Goal: Transaction & Acquisition: Download file/media

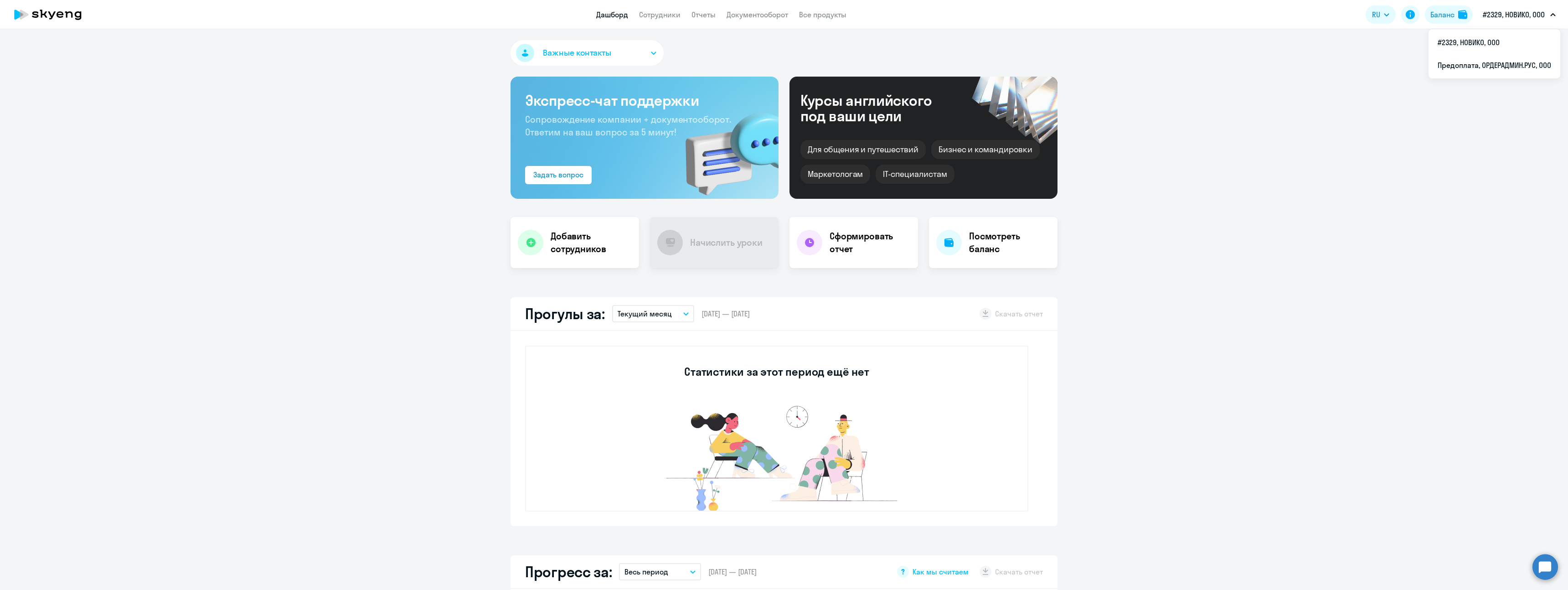
click at [1516, 15] on p "#2329, НОВИКО, ООО" at bounding box center [1514, 15] width 62 height 11
click at [1515, 17] on p "#2329, НОВИКО, ООО" at bounding box center [1514, 15] width 62 height 11
click at [1525, 66] on li "Предоплата, ОРДЕРАДМИН.РУС, ООО" at bounding box center [1495, 65] width 132 height 23
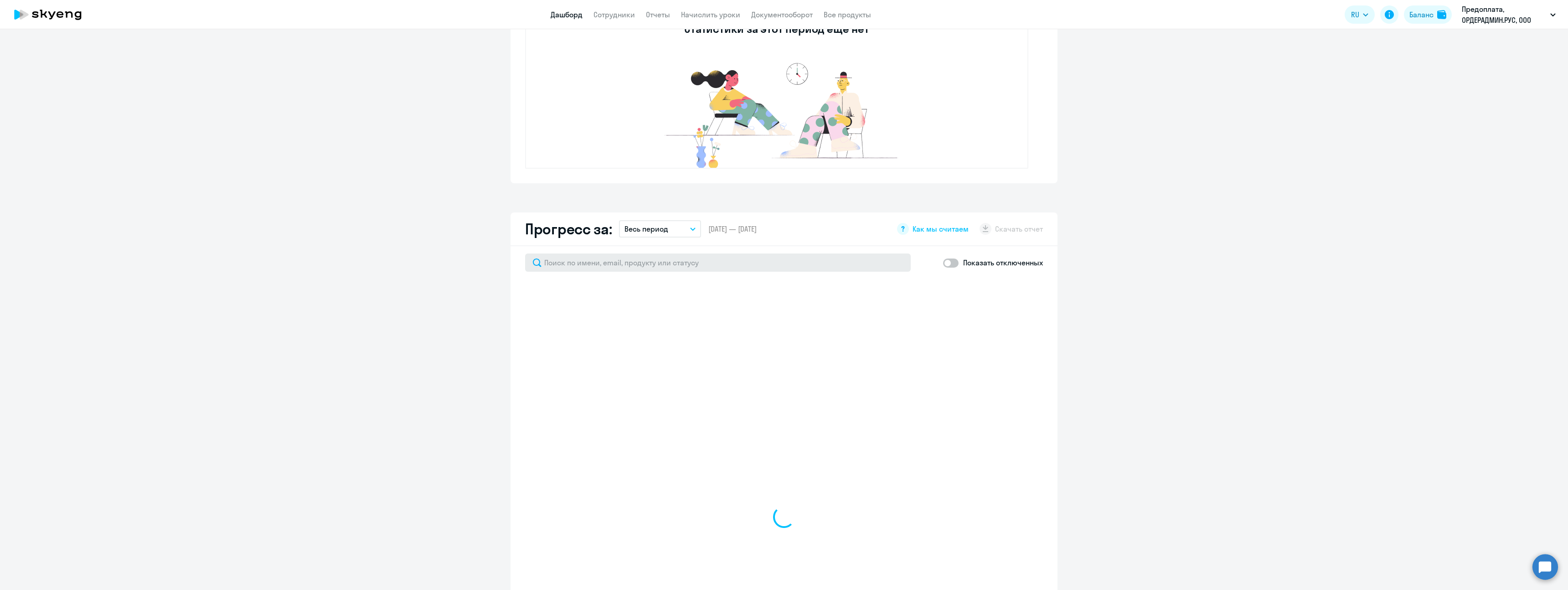
scroll to position [345, 0]
select select "30"
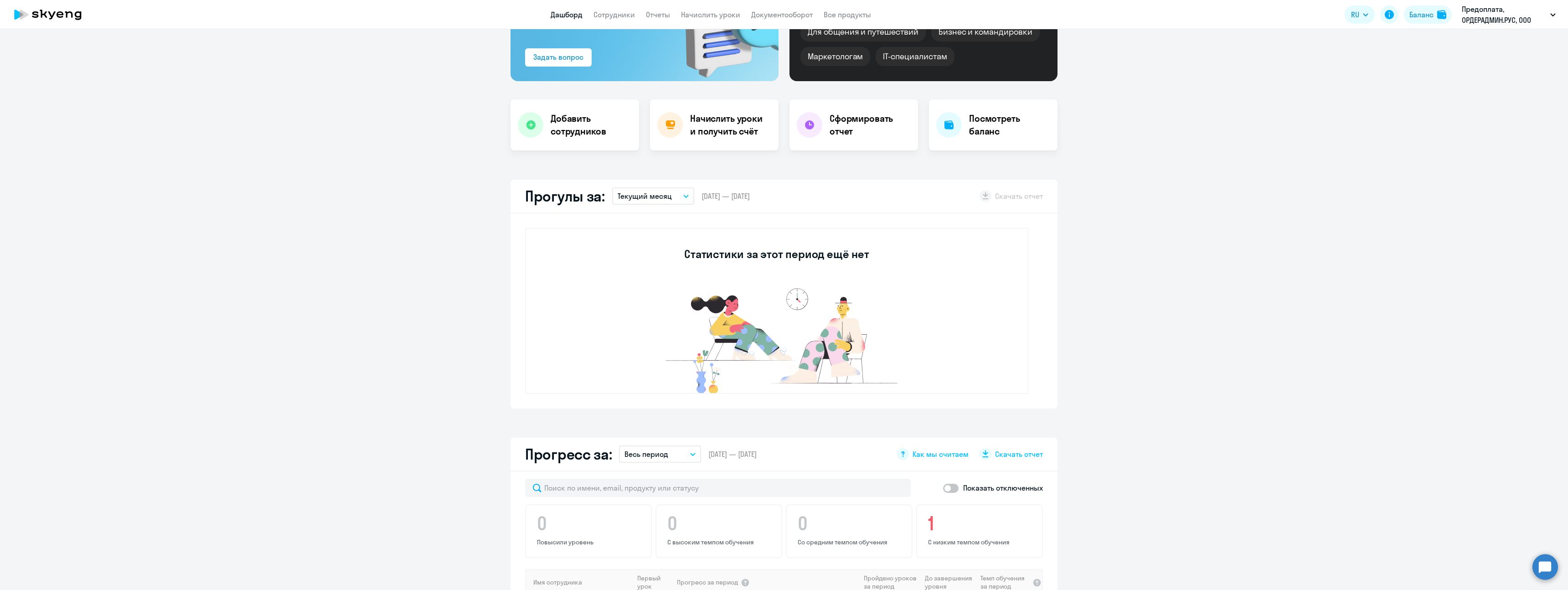
scroll to position [0, 0]
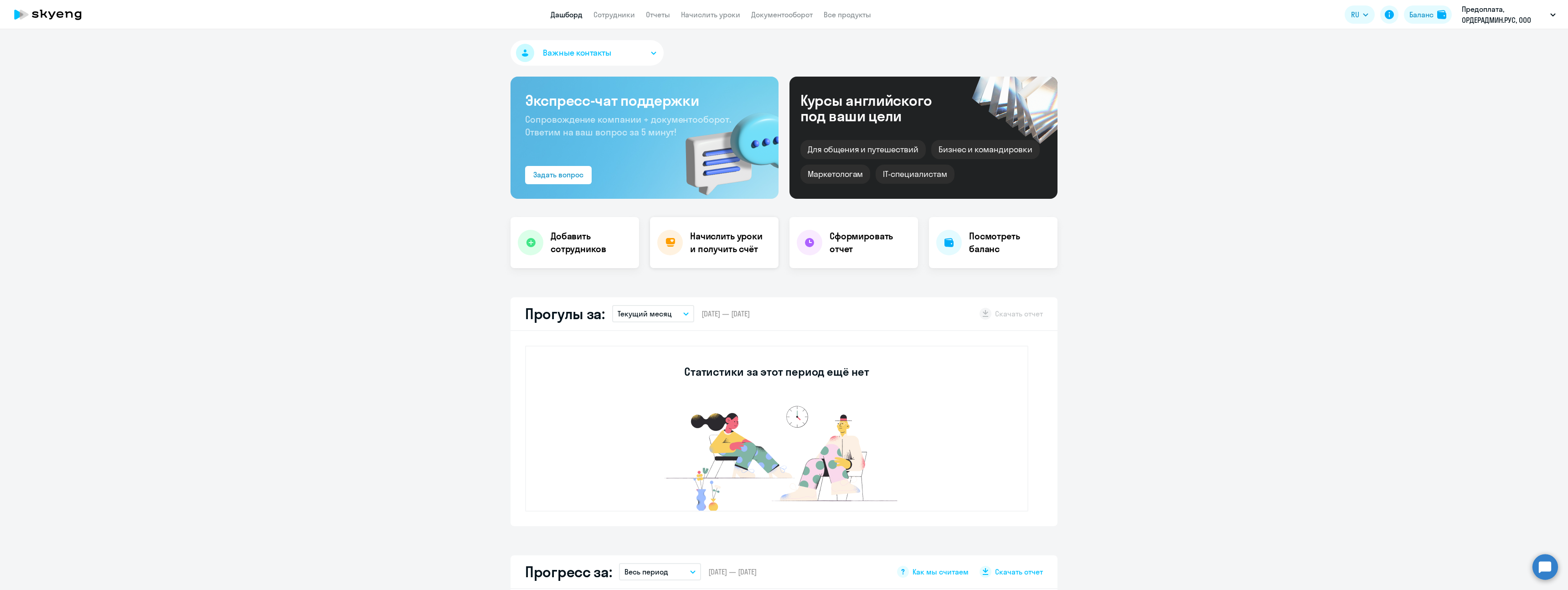
click at [706, 249] on h4 "Начислить уроки и получить счёт" at bounding box center [730, 242] width 79 height 26
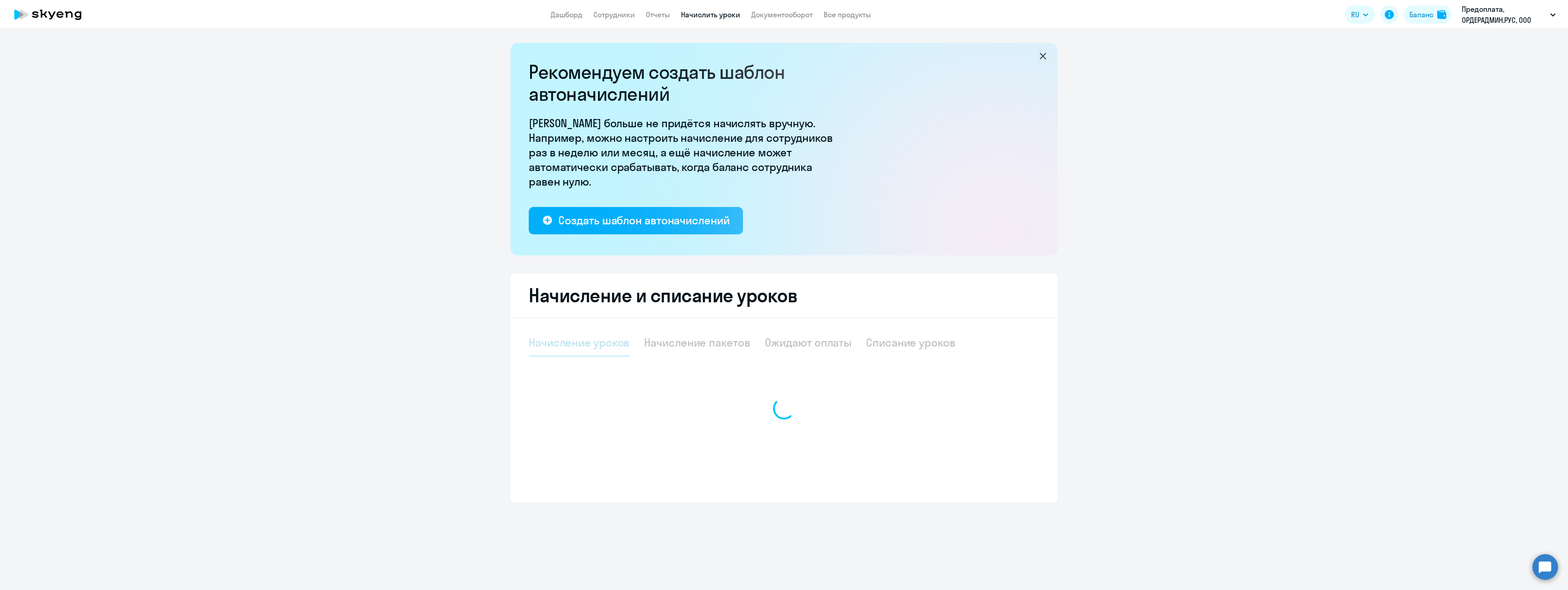
select select "10"
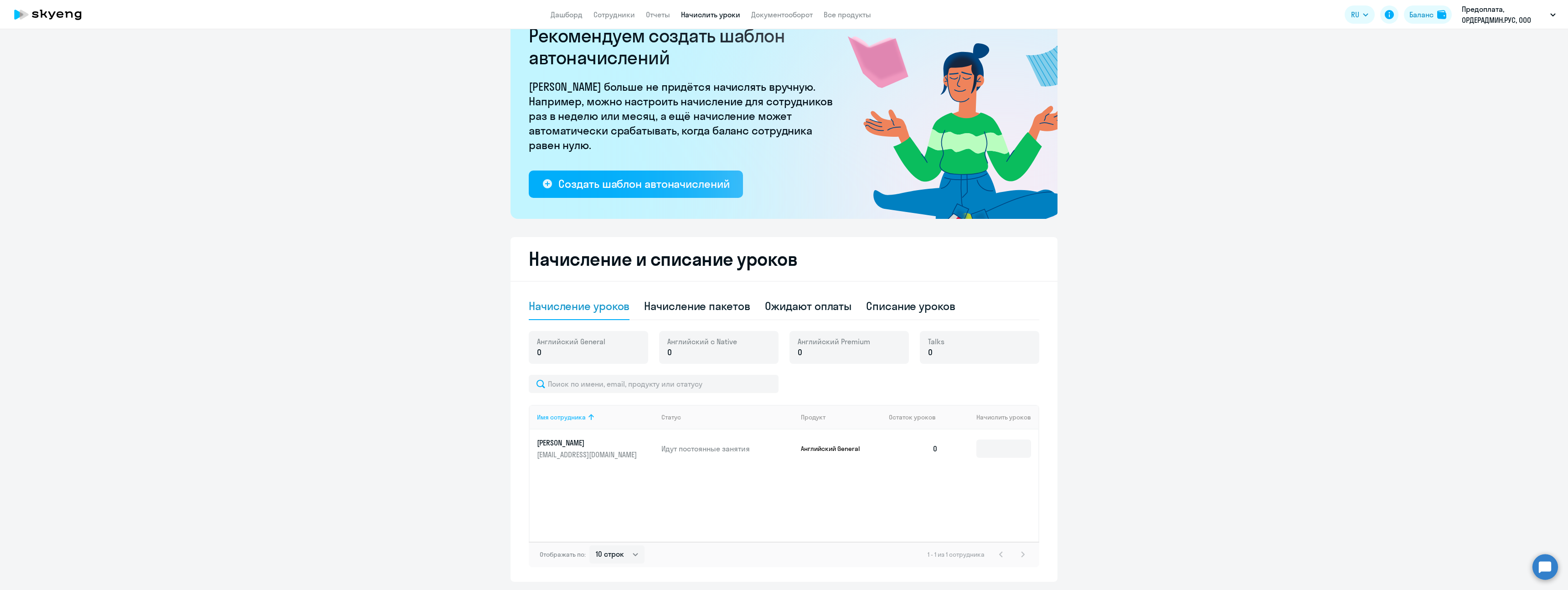
scroll to position [65, 0]
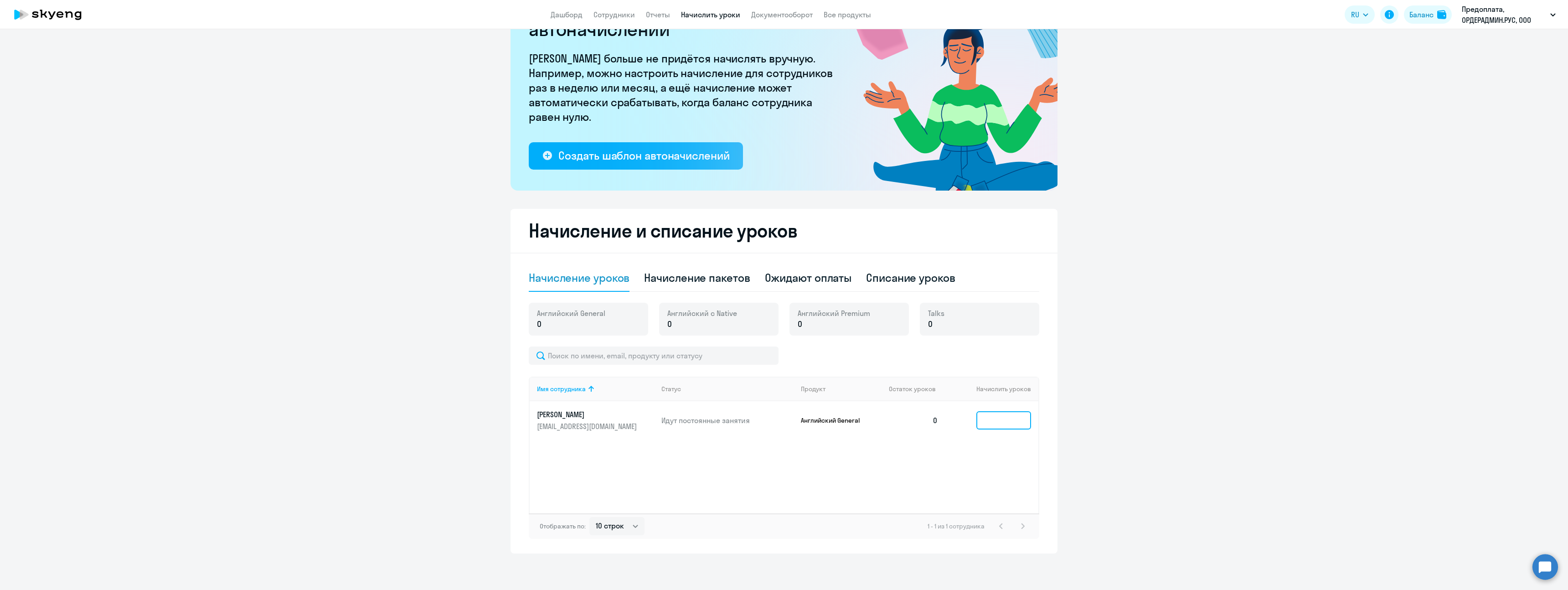
click at [983, 418] on input at bounding box center [1004, 420] width 55 height 18
type input "2"
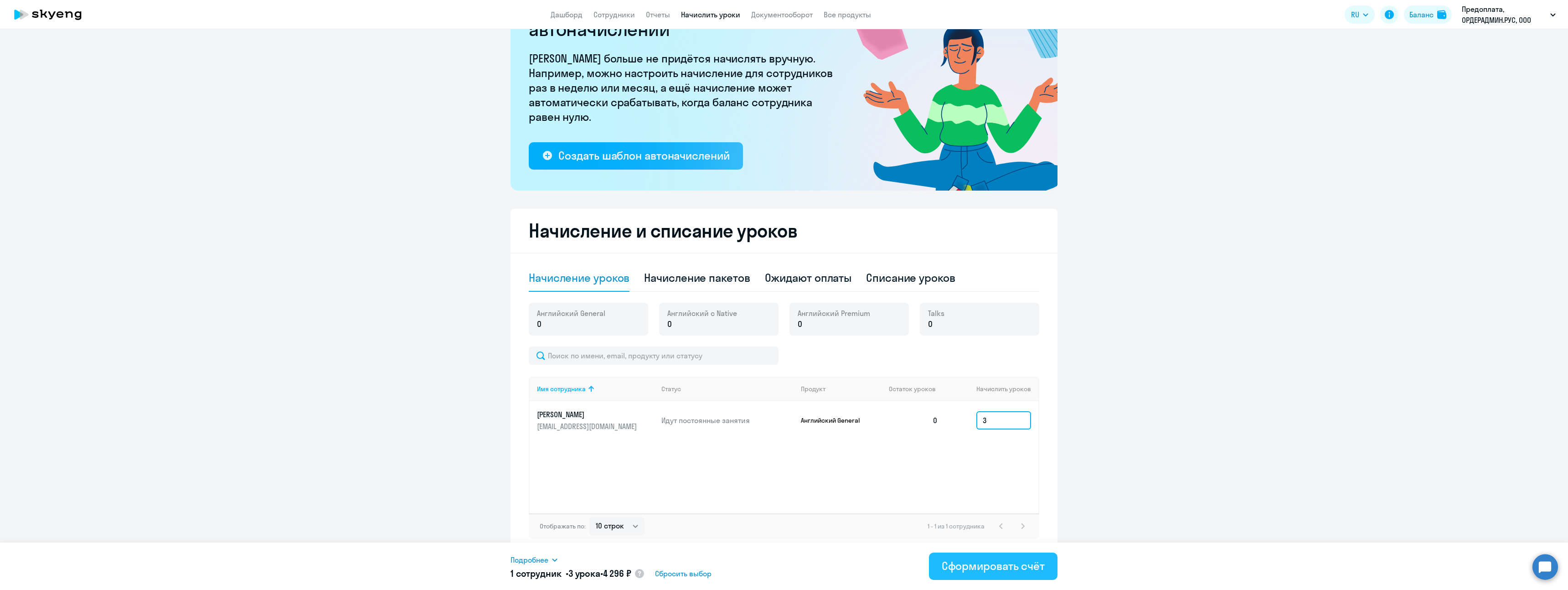
type input "3"
click at [1004, 564] on div "Сформировать счёт" at bounding box center [993, 565] width 103 height 14
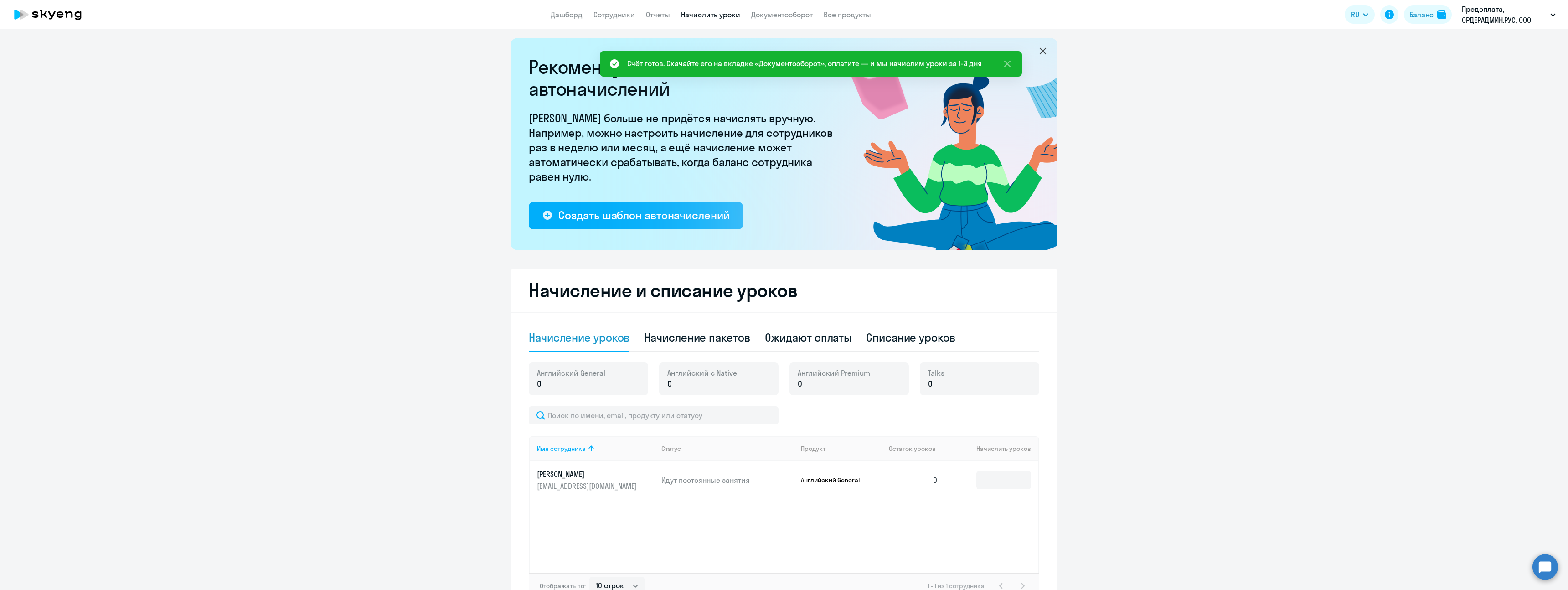
scroll to position [0, 0]
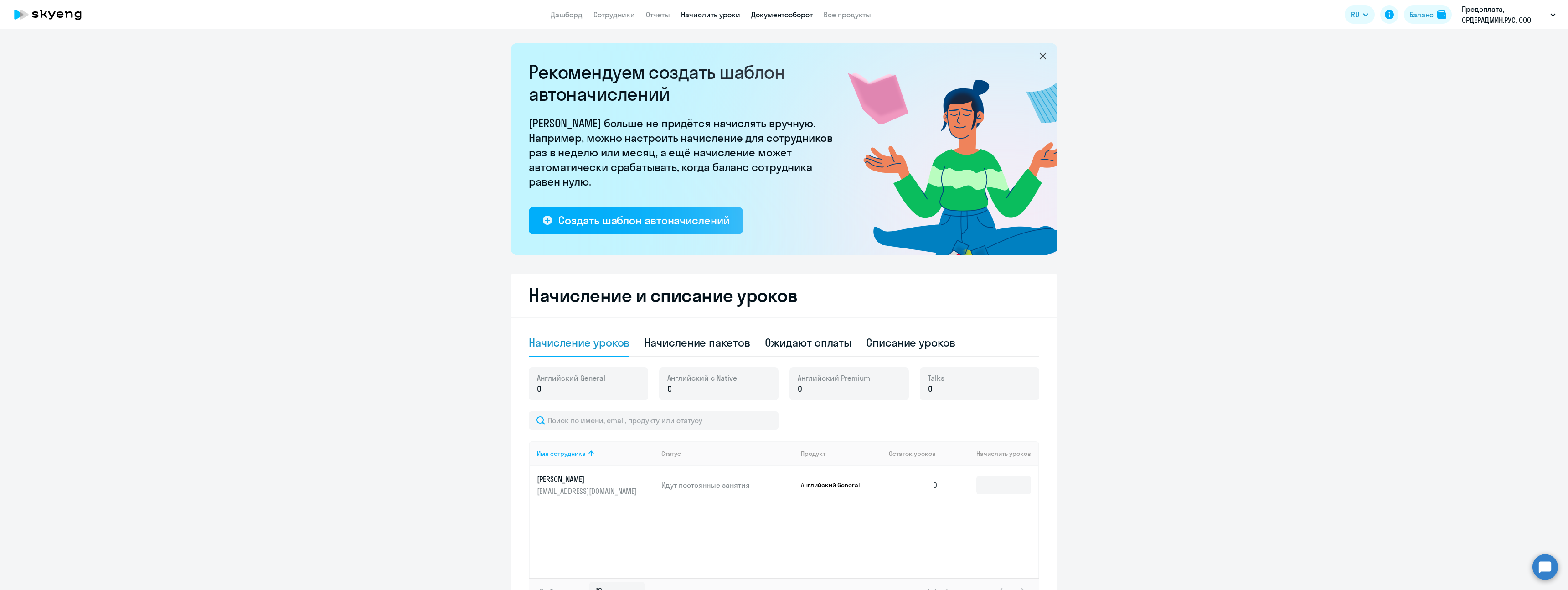
click at [801, 18] on link "Документооборот" at bounding box center [782, 14] width 62 height 9
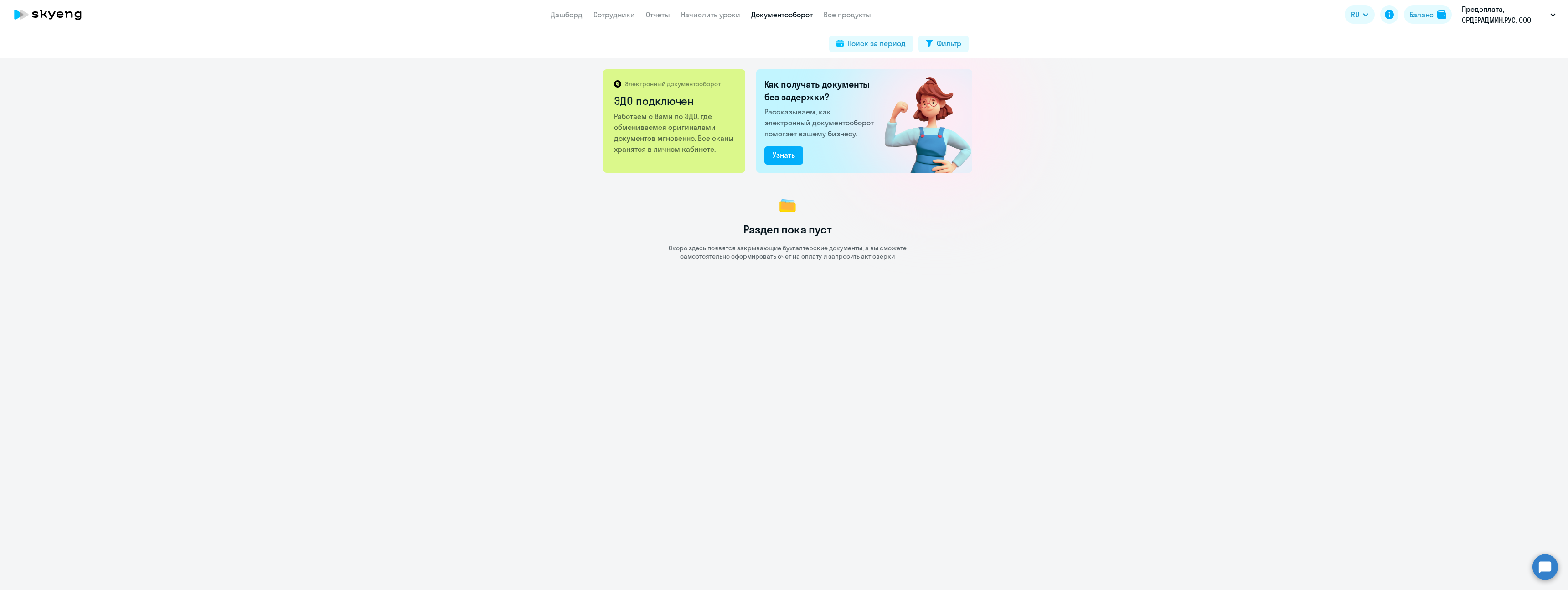
click at [664, 106] on h2 "ЭДО подключен" at bounding box center [675, 100] width 122 height 14
click at [725, 14] on link "Начислить уроки" at bounding box center [710, 14] width 59 height 9
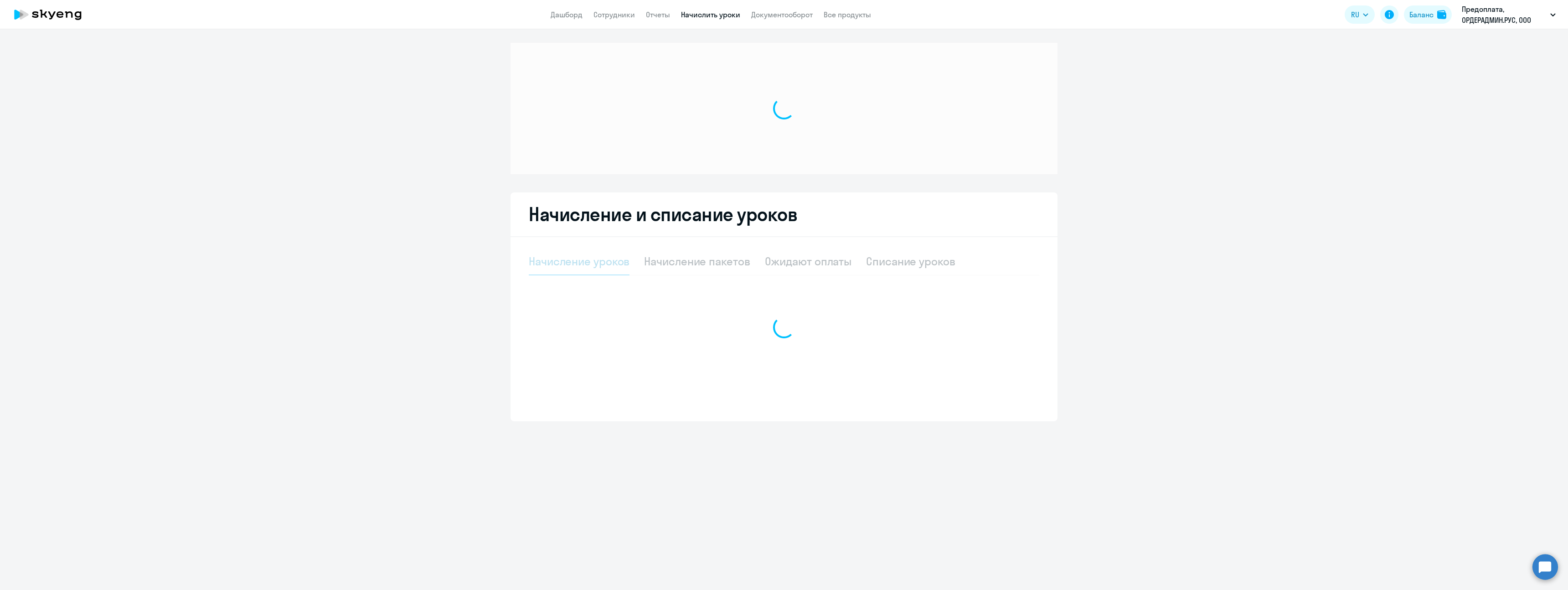
select select "10"
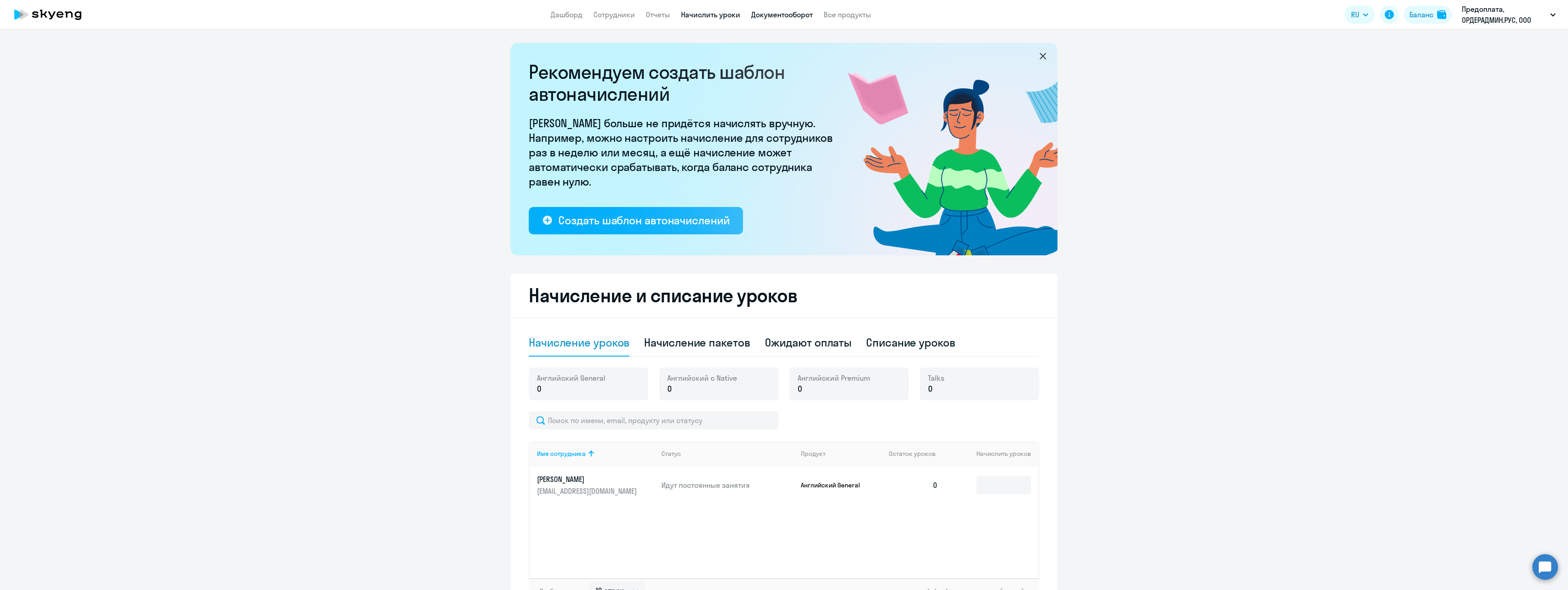
click at [779, 11] on link "Документооборот" at bounding box center [782, 14] width 62 height 9
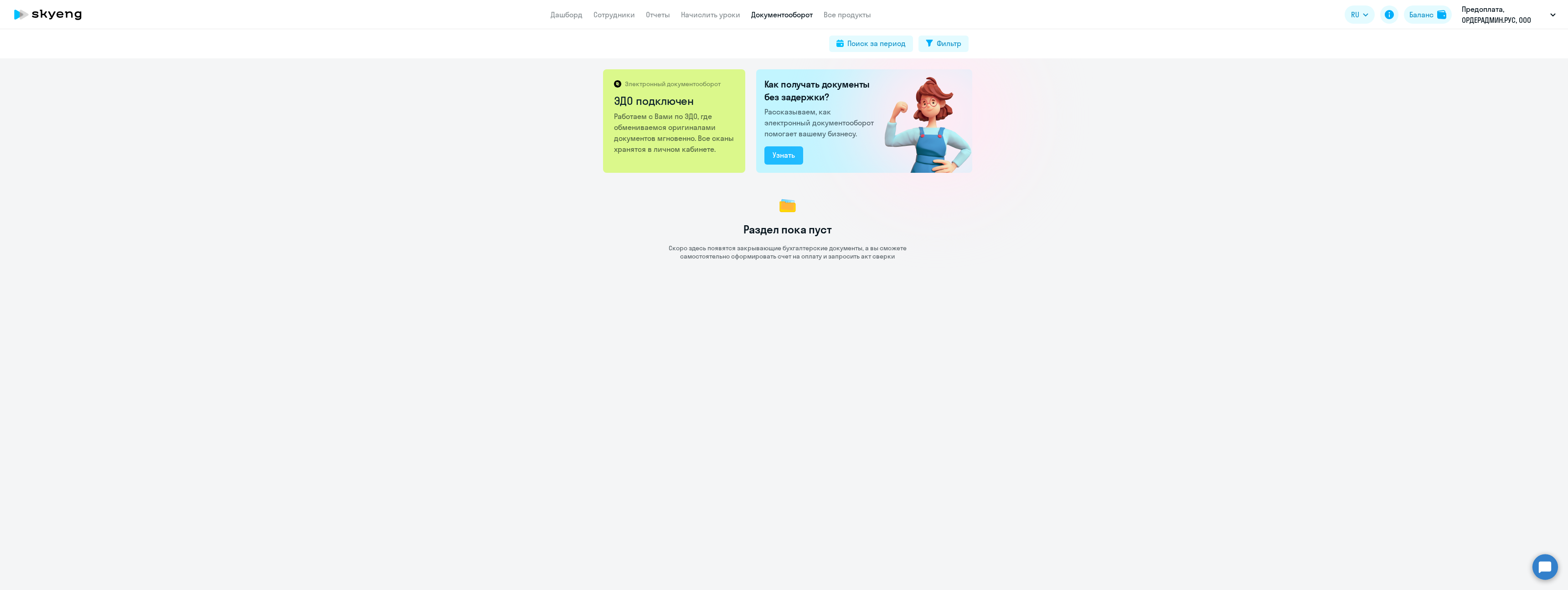
click at [784, 160] on div "Узнать" at bounding box center [784, 155] width 22 height 11
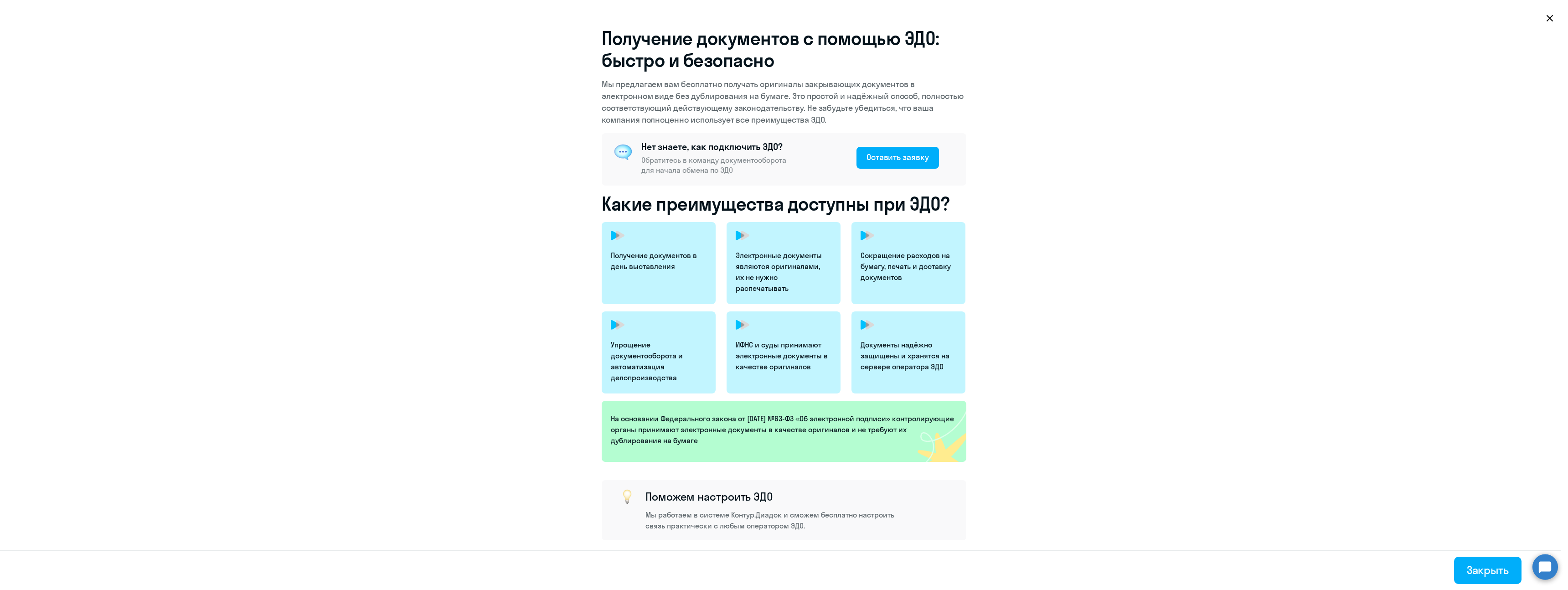
select select "10"
select select "30"
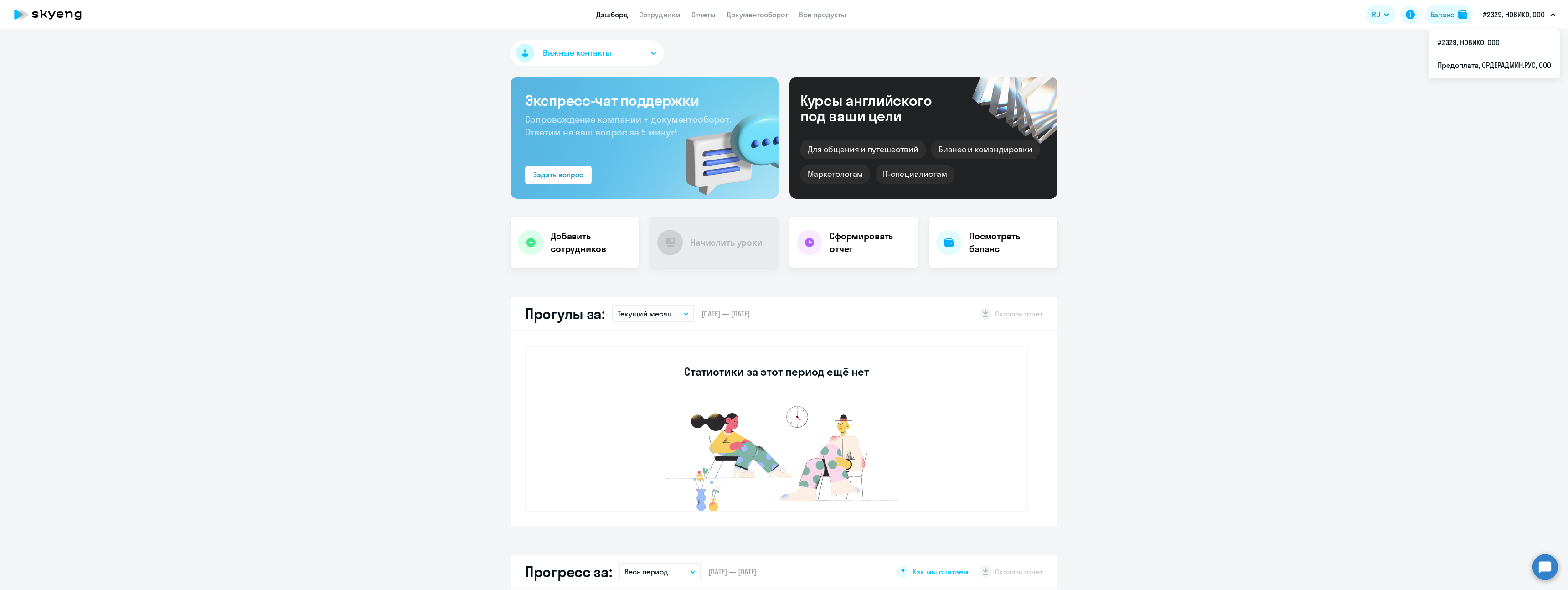
click at [1544, 18] on p "#2329, НОВИКО, ООО" at bounding box center [1514, 15] width 62 height 11
click at [1537, 18] on p "#2329, НОВИКО, ООО" at bounding box center [1514, 15] width 62 height 11
click at [1515, 63] on li "Предоплата, ОРДЕРАДМИН.РУС, ООО" at bounding box center [1495, 65] width 132 height 23
select select "30"
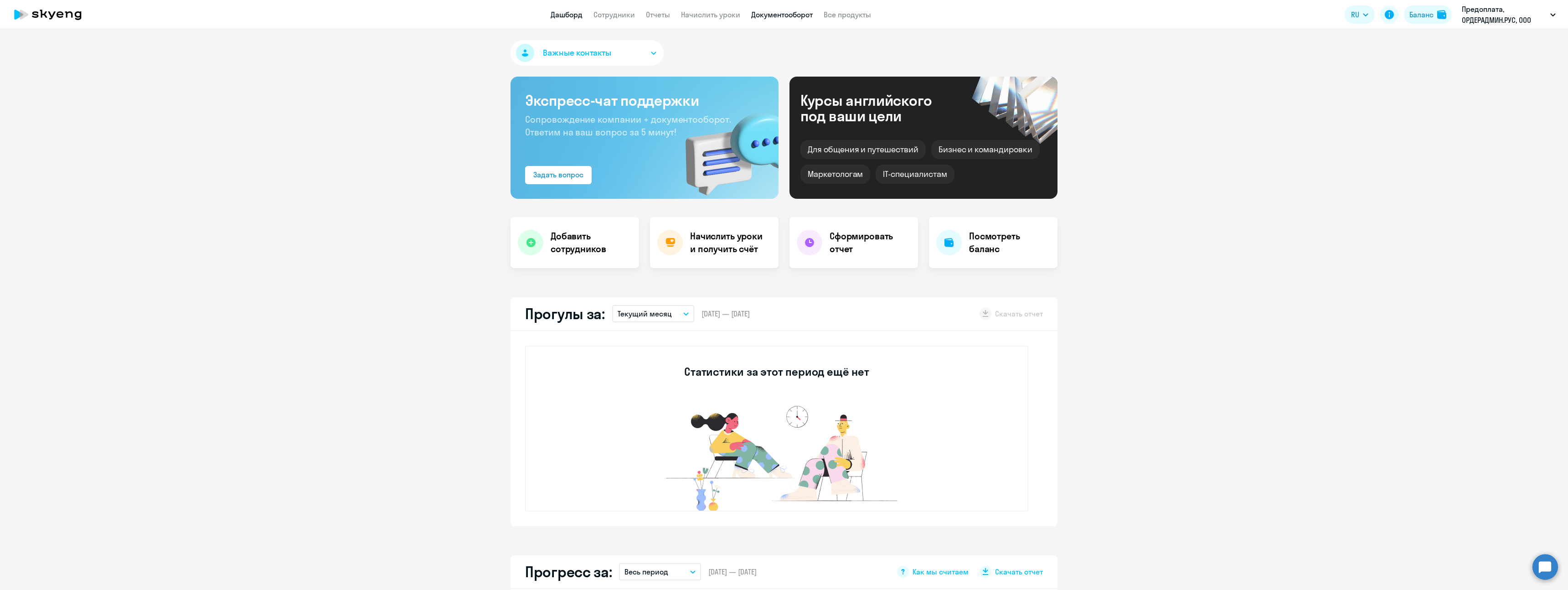
click at [784, 16] on link "Документооборот" at bounding box center [782, 14] width 62 height 9
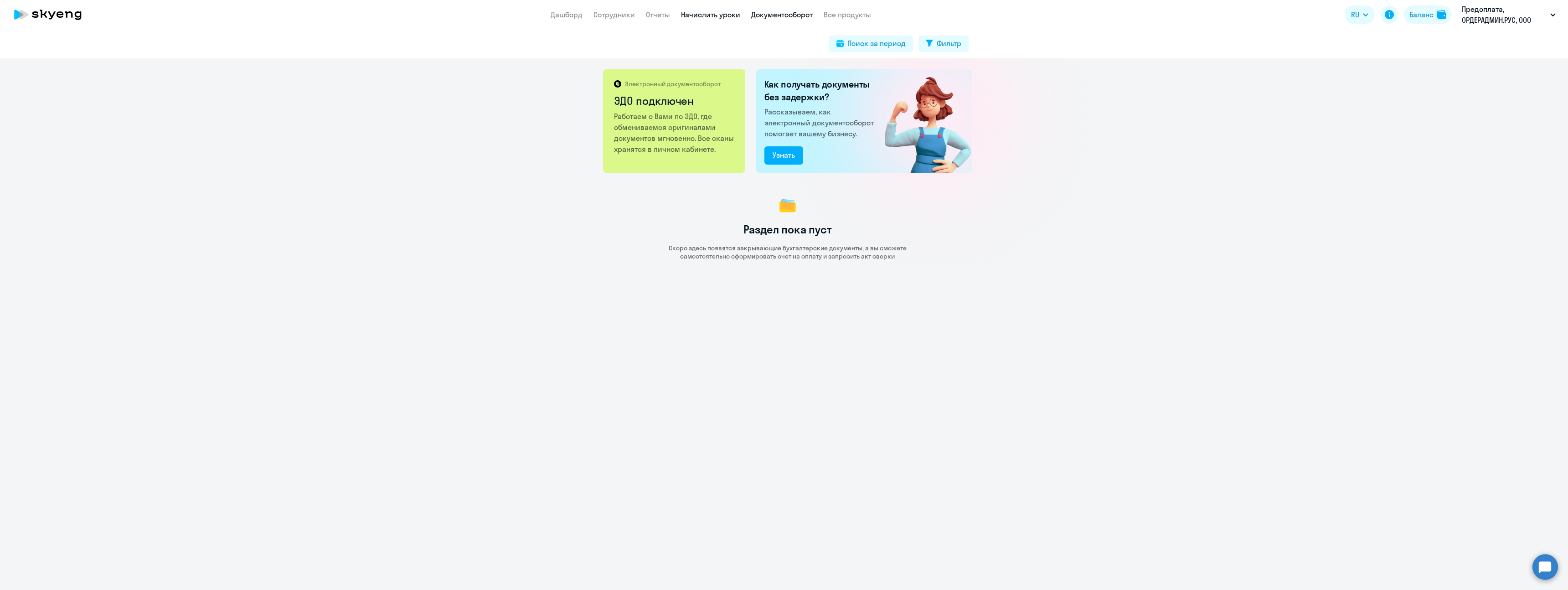
click at [725, 14] on link "Начислить уроки" at bounding box center [710, 14] width 59 height 9
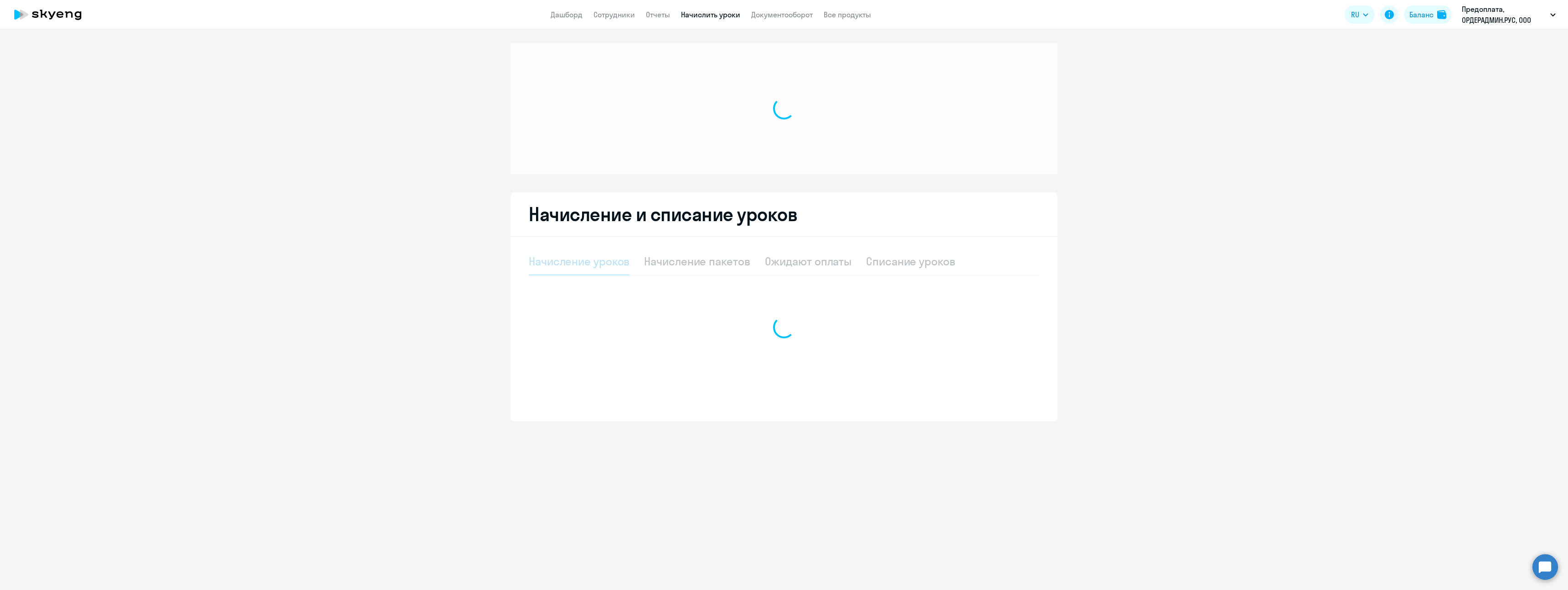
select select "10"
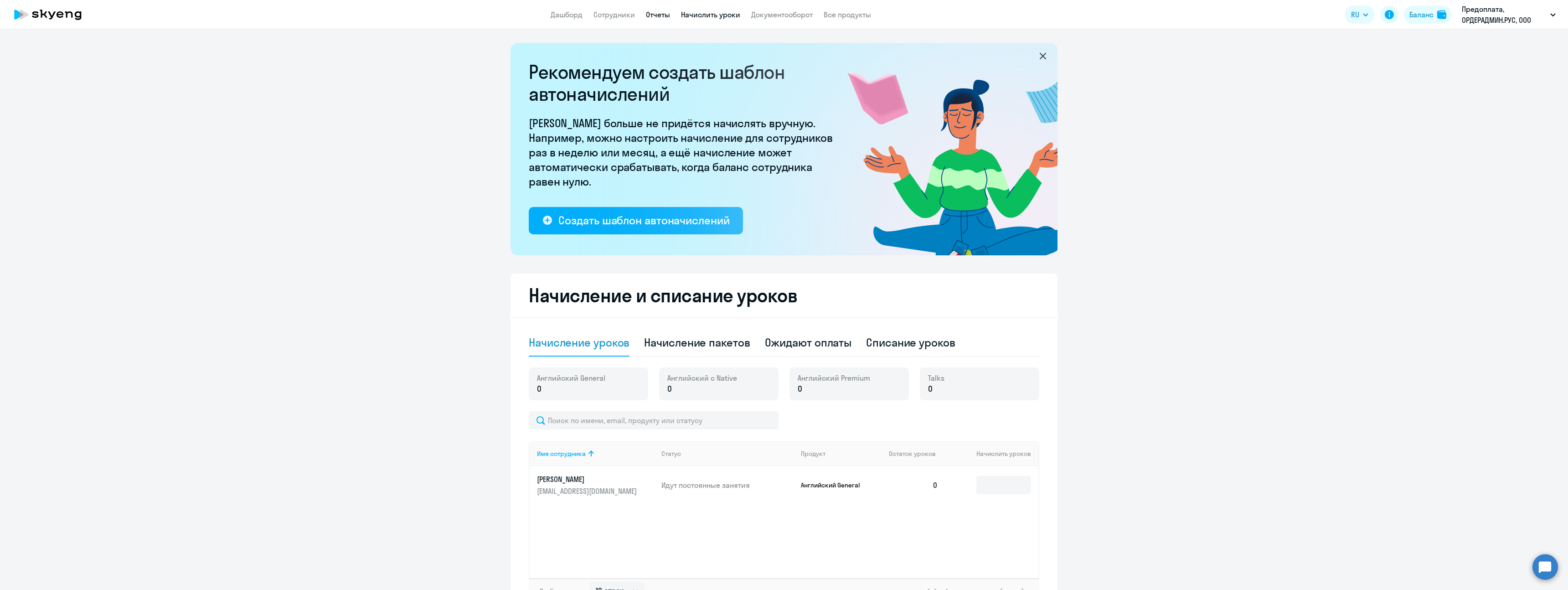
click at [652, 17] on link "Отчеты" at bounding box center [658, 14] width 24 height 9
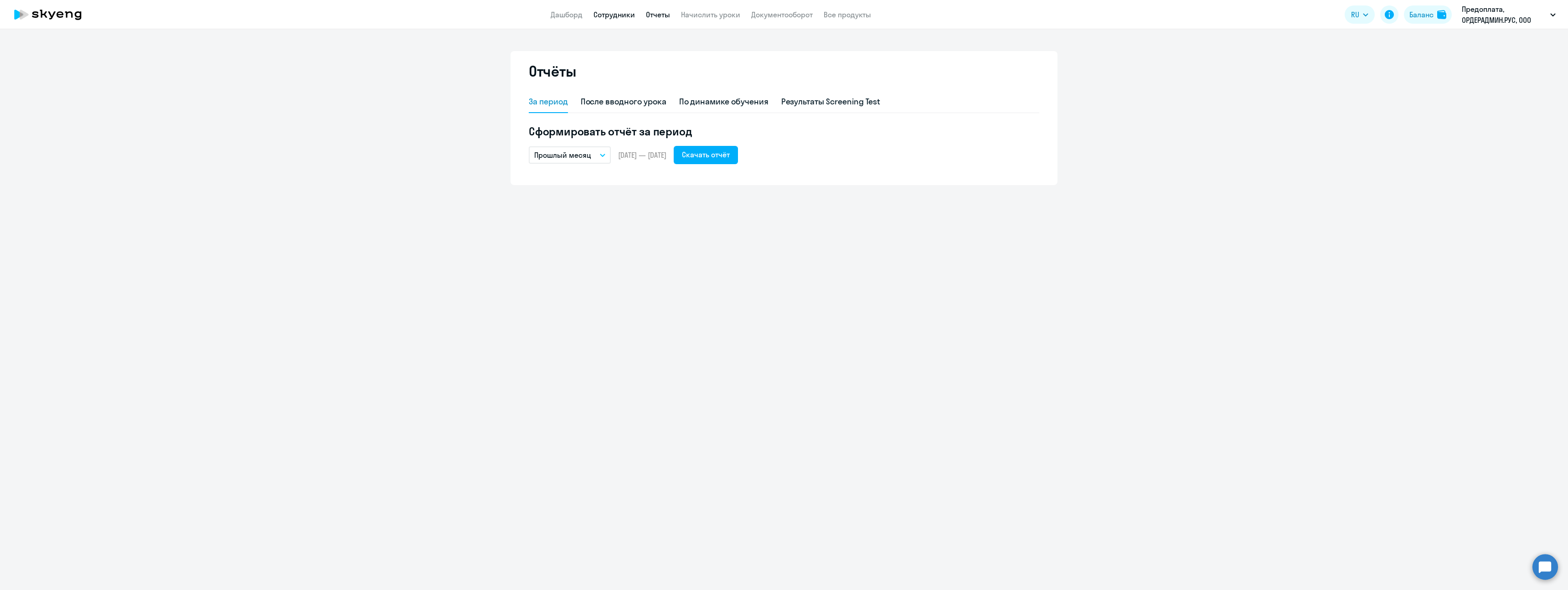
click at [614, 14] on link "Сотрудники" at bounding box center [614, 14] width 42 height 9
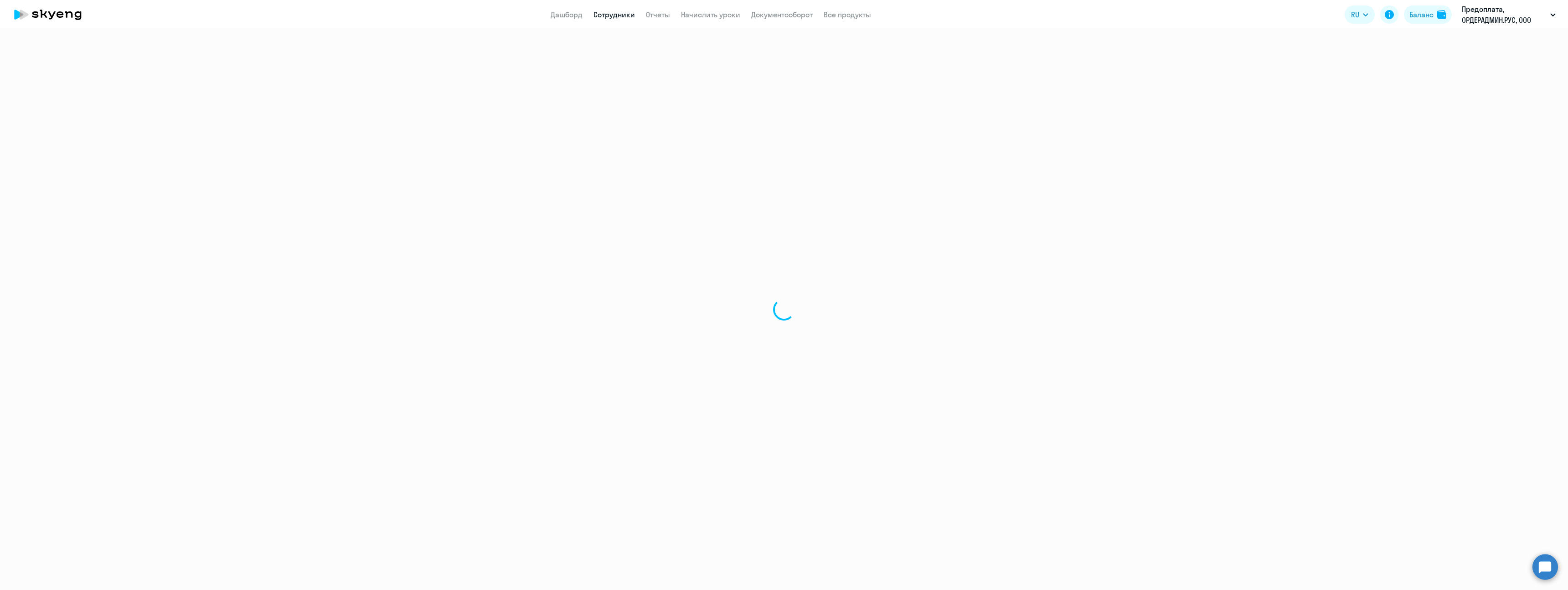
select select "30"
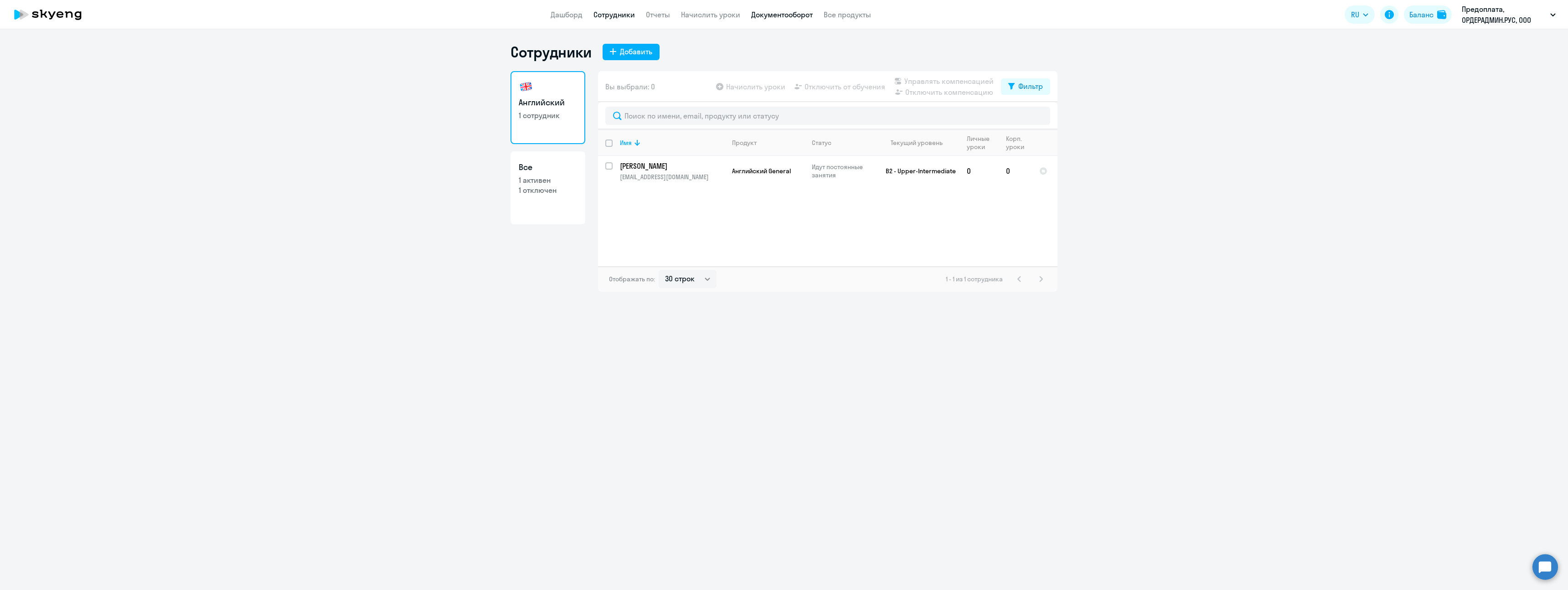
click at [754, 13] on link "Документооборот" at bounding box center [782, 14] width 62 height 9
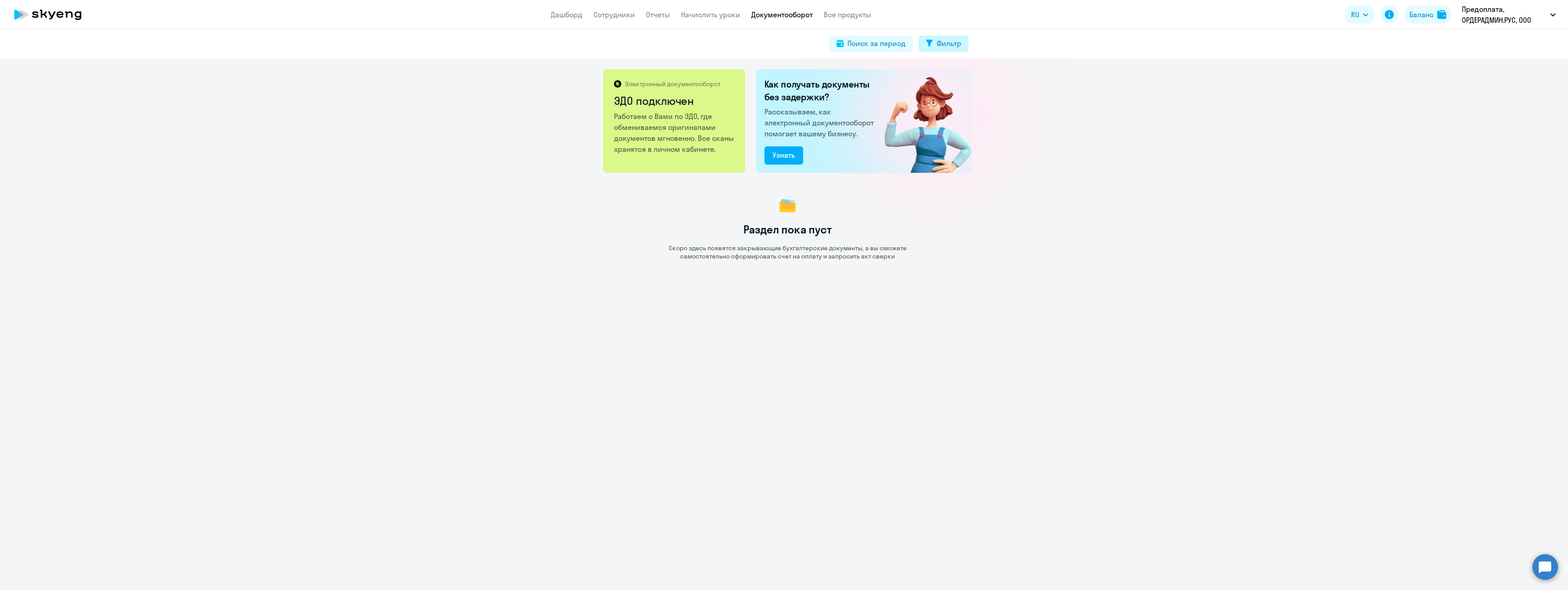
click at [944, 39] on div "Фильтр" at bounding box center [949, 44] width 25 height 11
select select "all"
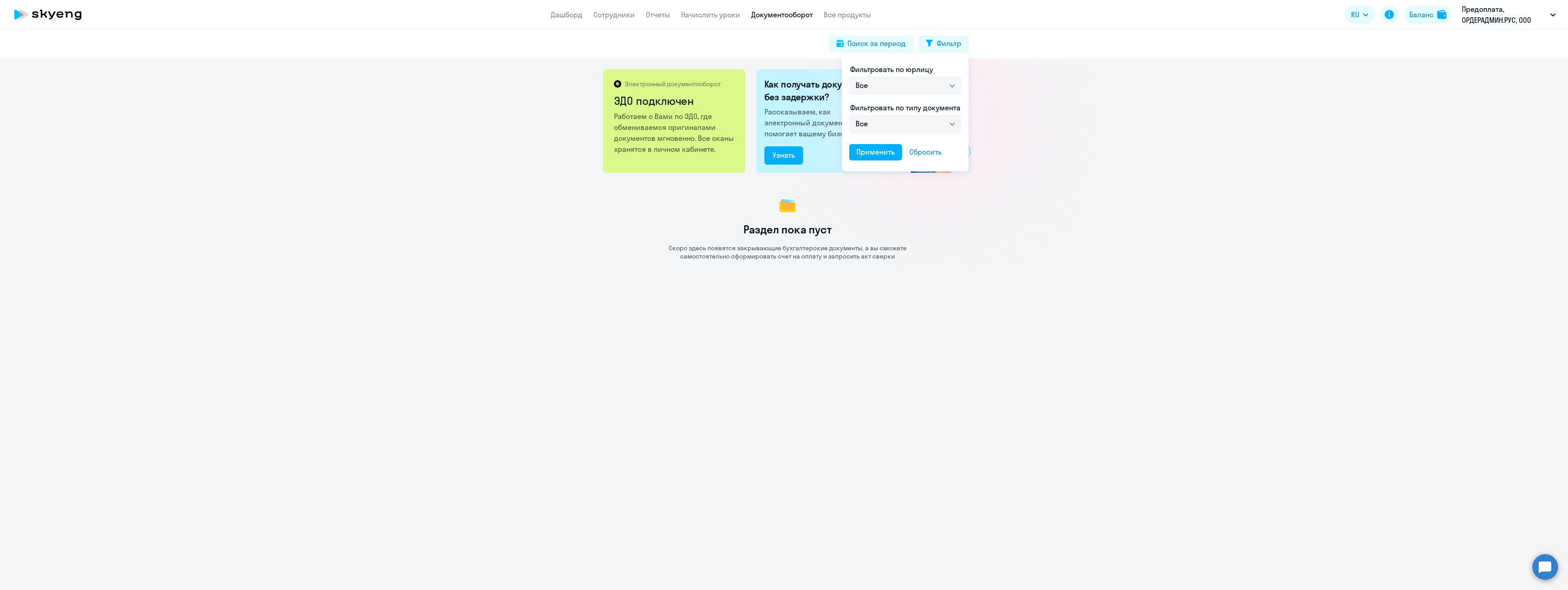
drag, startPoint x: 1031, startPoint y: 54, endPoint x: 1006, endPoint y: 46, distance: 26.2
click at [1031, 54] on div at bounding box center [784, 295] width 1568 height 590
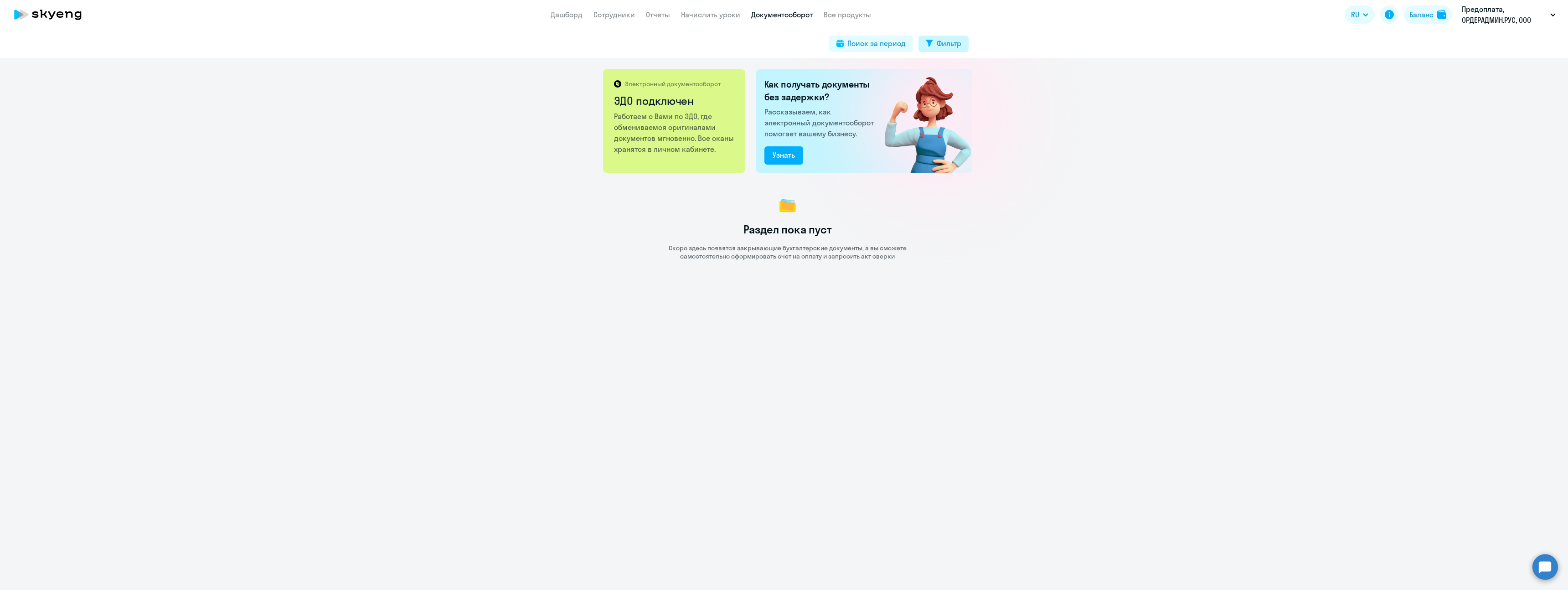
click at [944, 44] on div "Фильтр" at bounding box center [949, 44] width 25 height 11
select select "all"
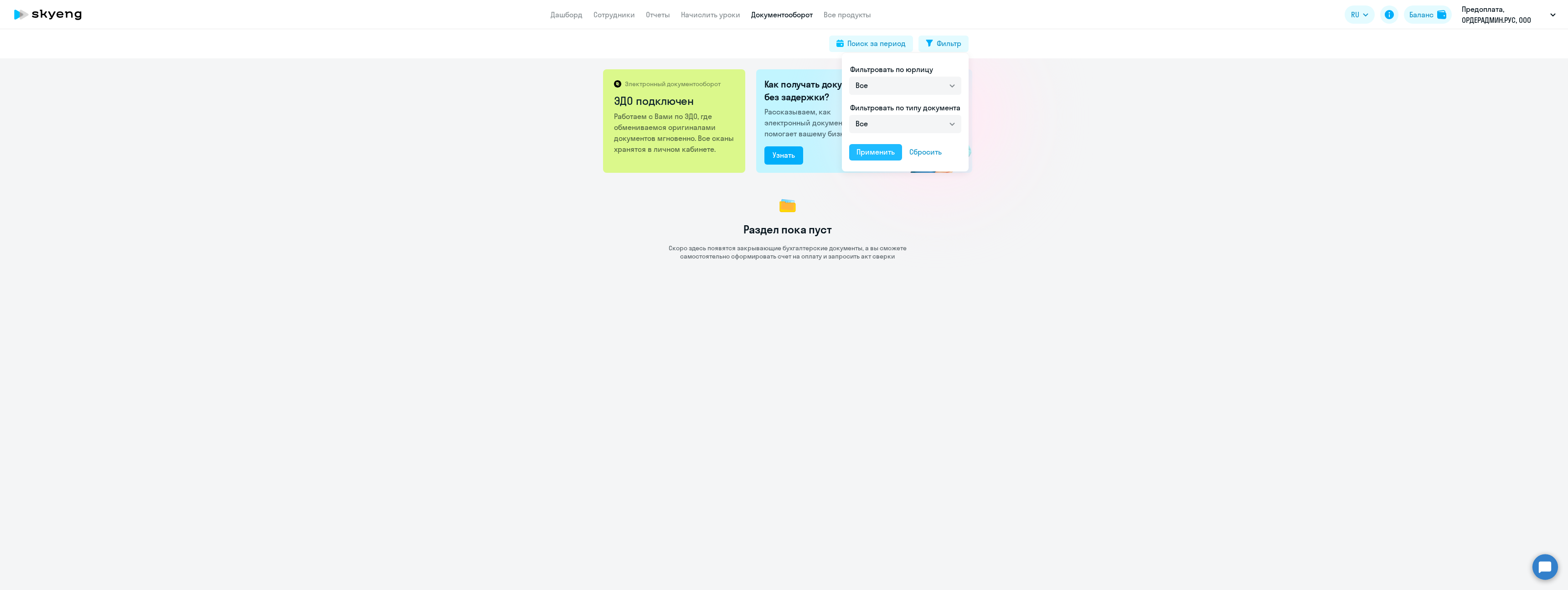
click at [863, 152] on div "Применить" at bounding box center [876, 152] width 39 height 11
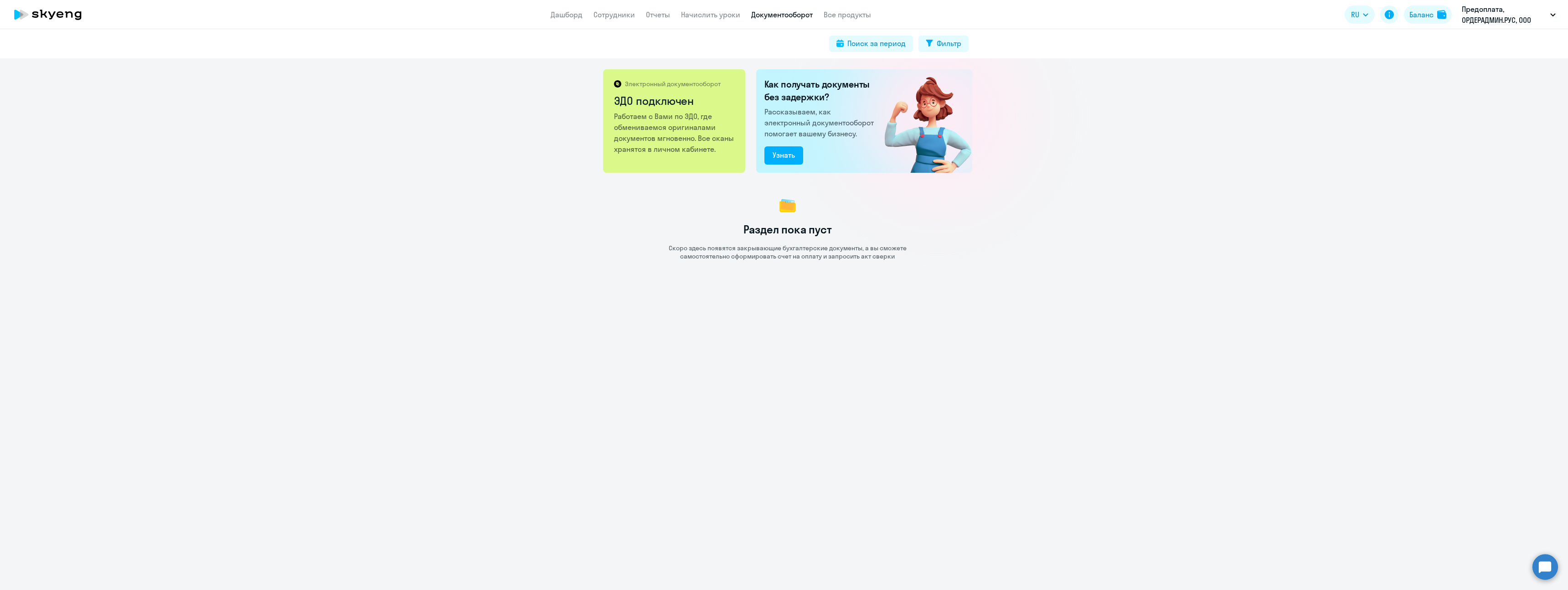
click at [887, 32] on div "Поиск за период Фильтр" at bounding box center [784, 44] width 1568 height 29
click at [888, 45] on div "Поиск за период" at bounding box center [876, 44] width 59 height 11
select select "all"
click at [812, 115] on div "Применить" at bounding box center [819, 114] width 39 height 11
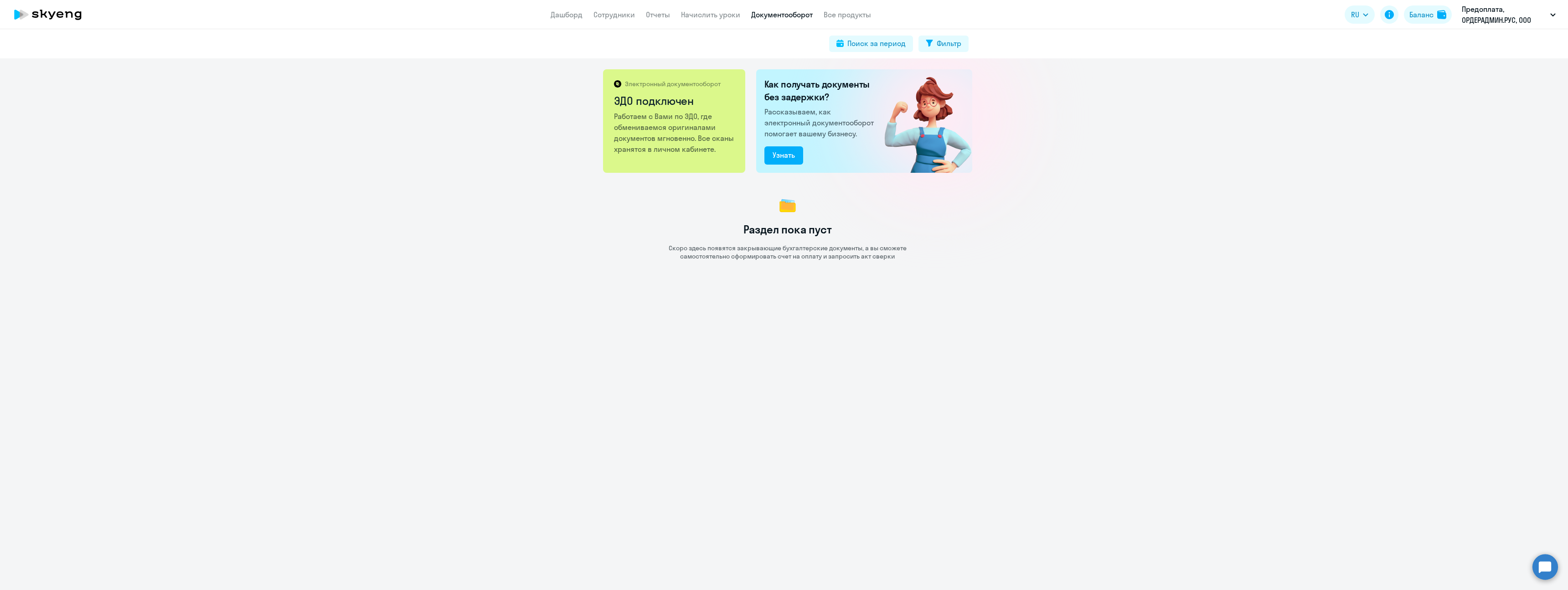
click at [655, 100] on h2 "ЭДО подключен" at bounding box center [675, 100] width 122 height 14
click at [843, 12] on link "Все продукты" at bounding box center [847, 14] width 47 height 9
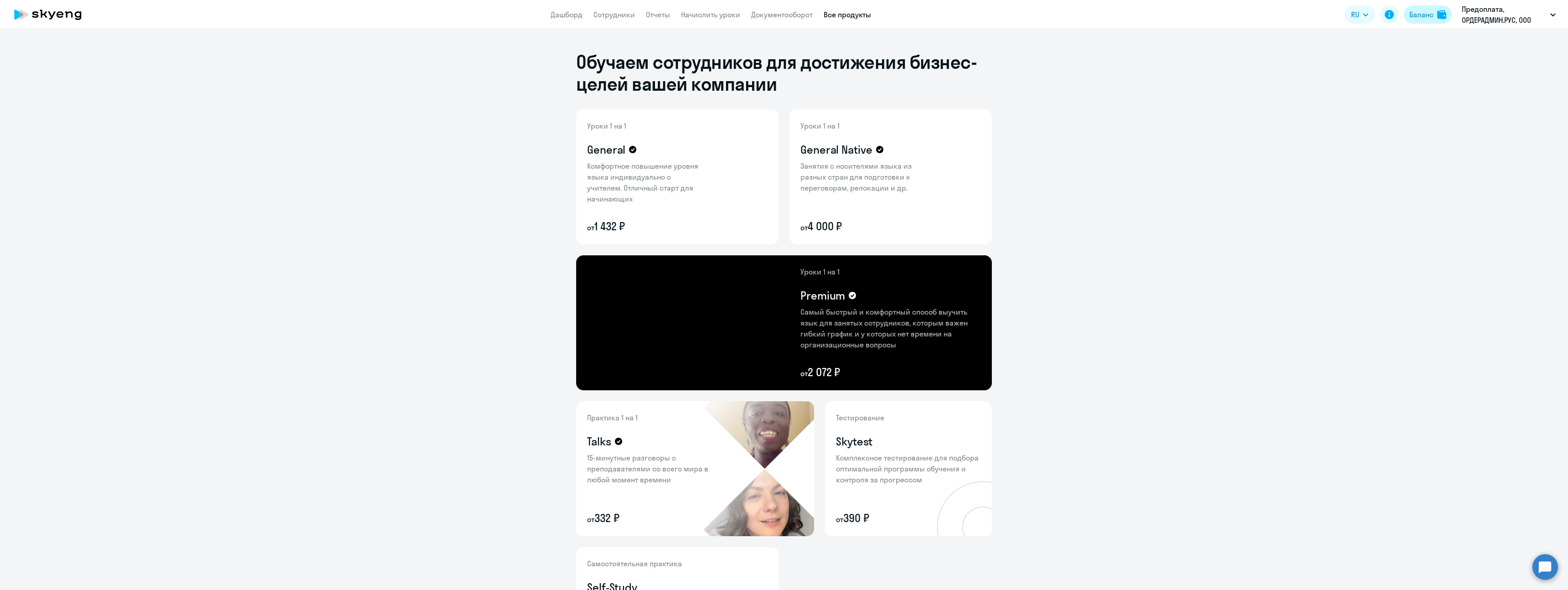
click at [1533, 13] on p "Предоплата, ОРДЕРАДМИН.РУС, ООО" at bounding box center [1505, 14] width 85 height 22
click at [1462, 18] on p "Предоплата, ОРДЕРАДМИН.РУС, ООО" at bounding box center [1505, 14] width 85 height 22
click at [1435, 12] on button "Баланс" at bounding box center [1428, 14] width 48 height 18
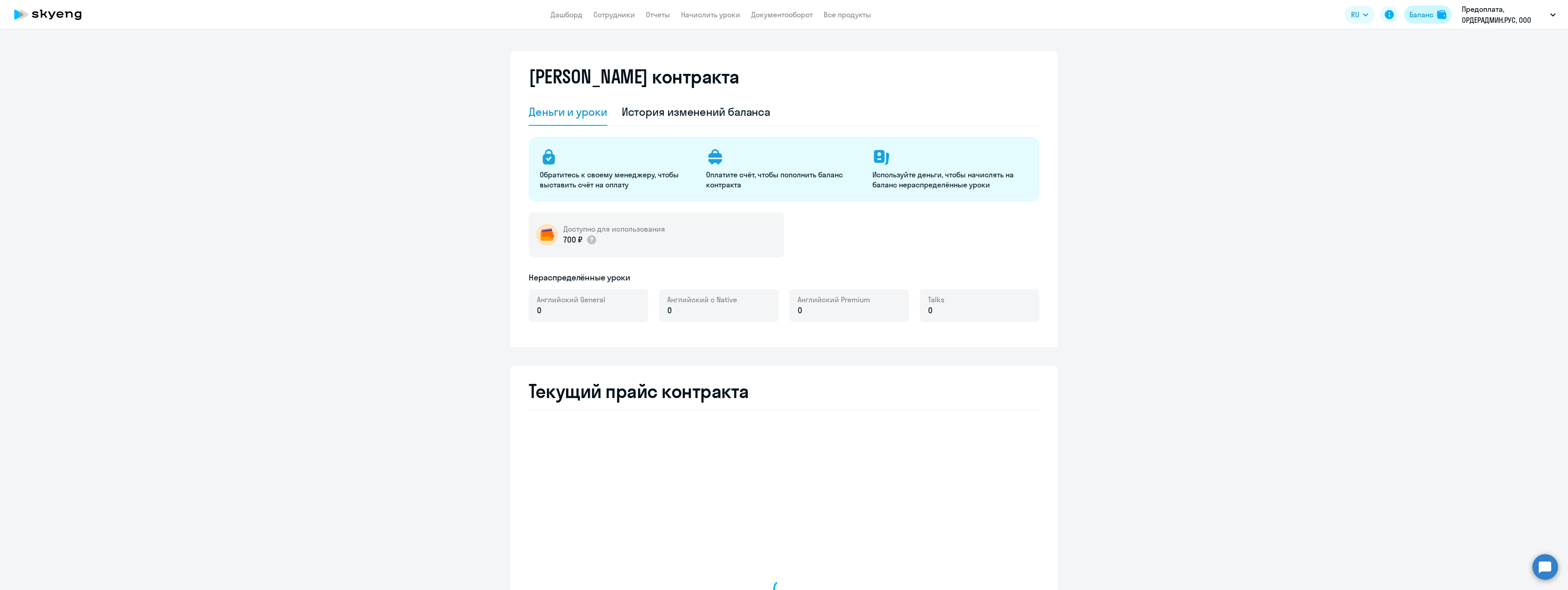
select select "english_adult_not_native_speaker"
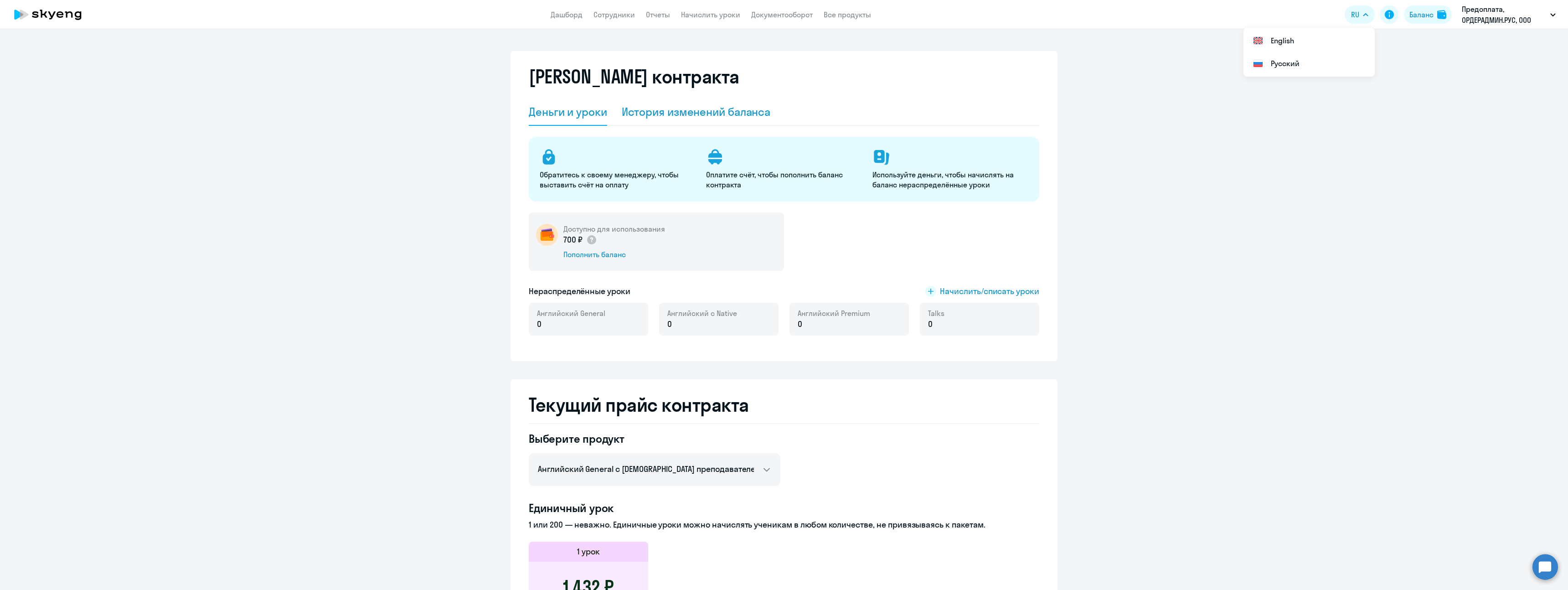
click at [695, 116] on div "История изменений баланса" at bounding box center [696, 111] width 149 height 14
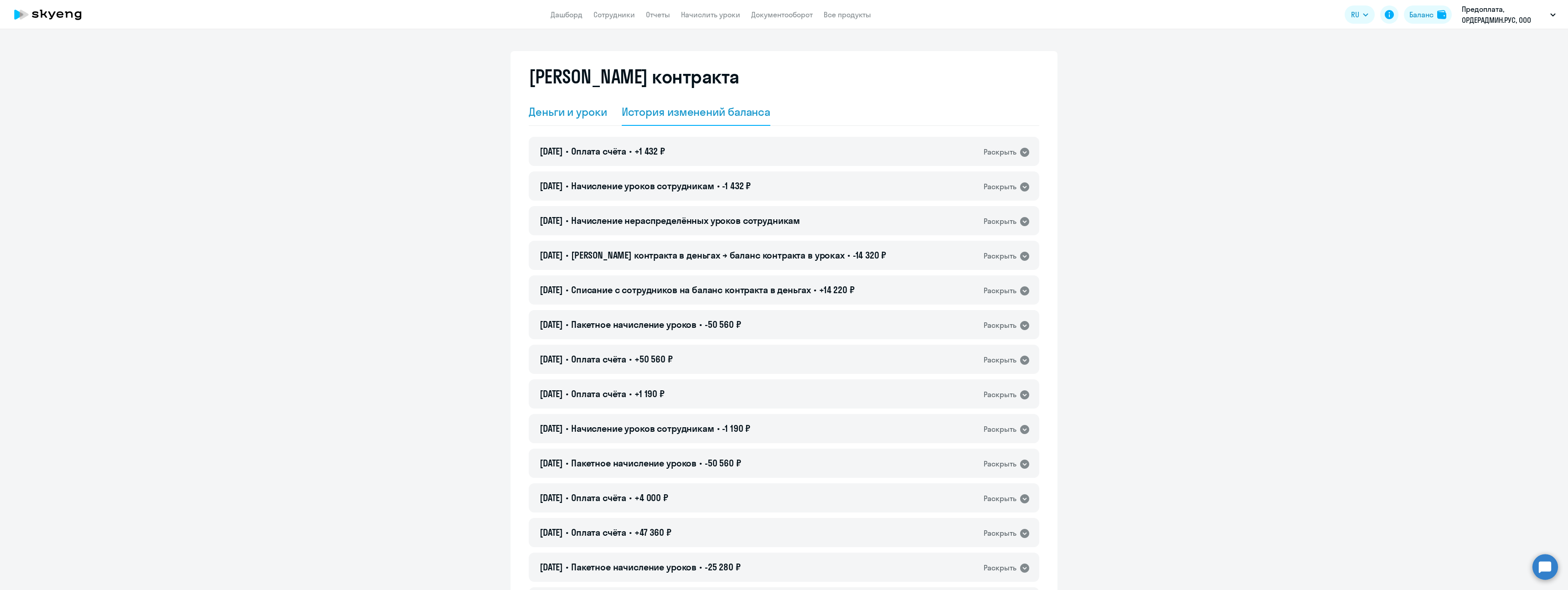
click at [582, 118] on div "Деньги и уроки" at bounding box center [568, 111] width 78 height 14
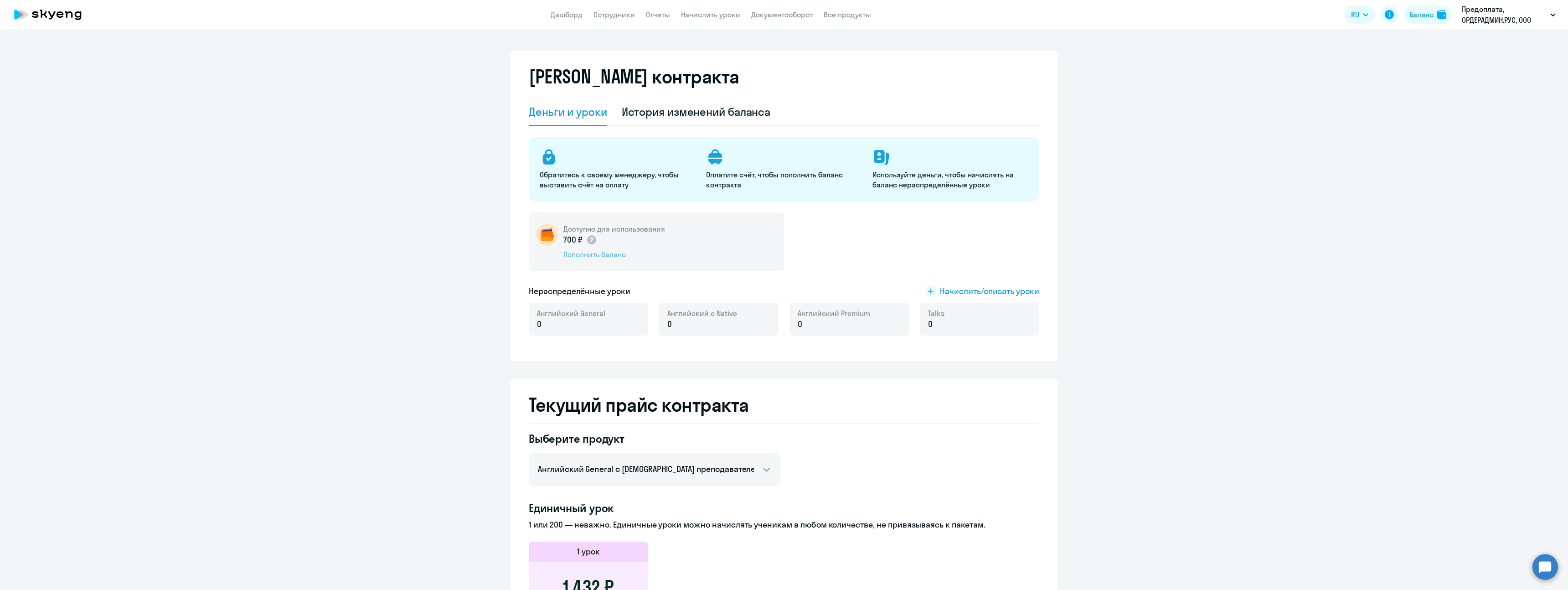
click at [592, 255] on div "Пополнить баланс" at bounding box center [614, 255] width 101 height 10
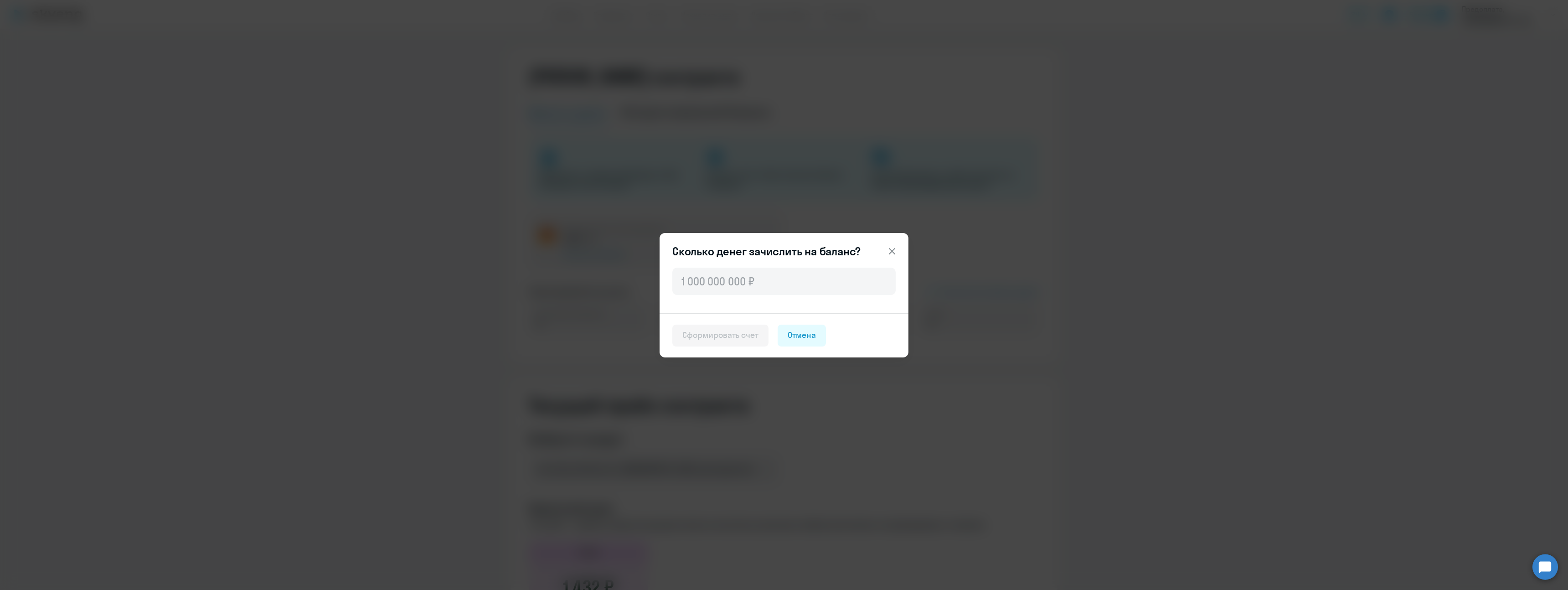
click at [893, 251] on icon at bounding box center [892, 251] width 6 height 6
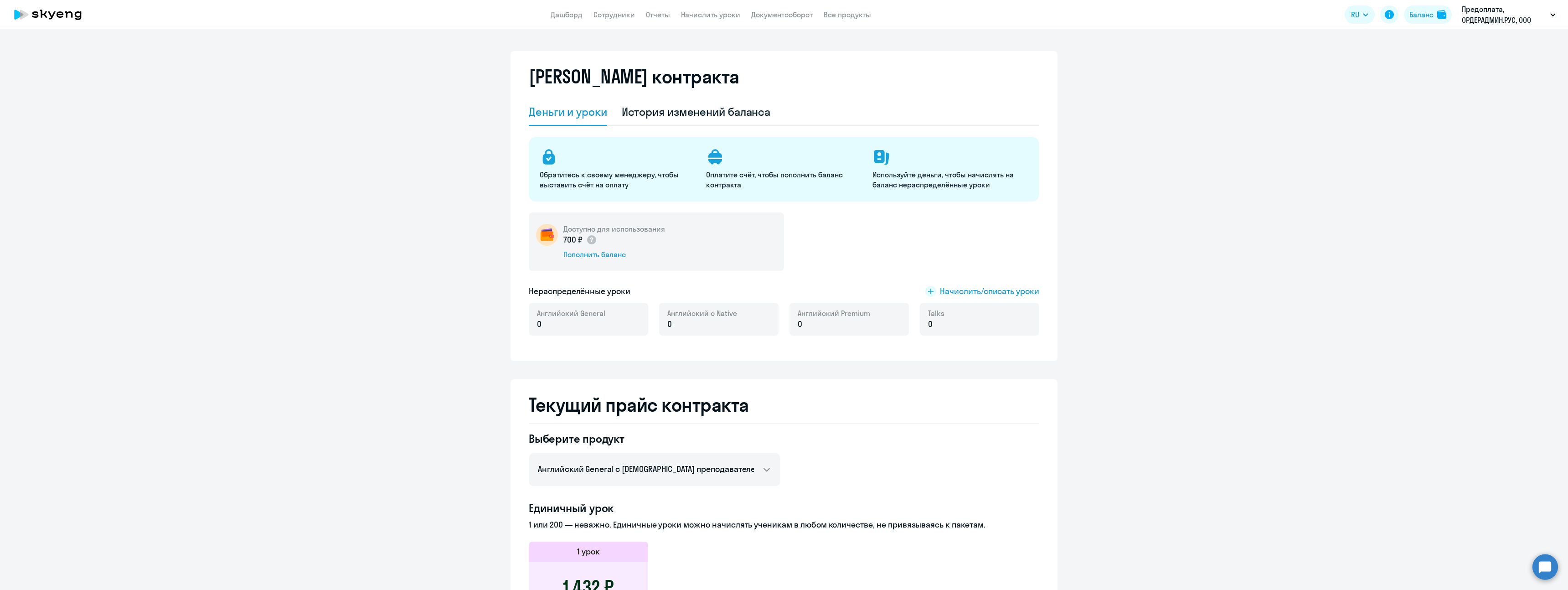
click at [537, 107] on div "Деньги и уроки" at bounding box center [568, 111] width 78 height 14
click at [539, 111] on div "Деньги и уроки" at bounding box center [568, 111] width 78 height 14
click at [541, 111] on div "Деньги и уроки" at bounding box center [568, 111] width 78 height 14
click at [394, 248] on ng-component "Баланс контракта Деньги и уроки История изменений баланса Обратитесь к своему м…" at bounding box center [784, 501] width 1568 height 900
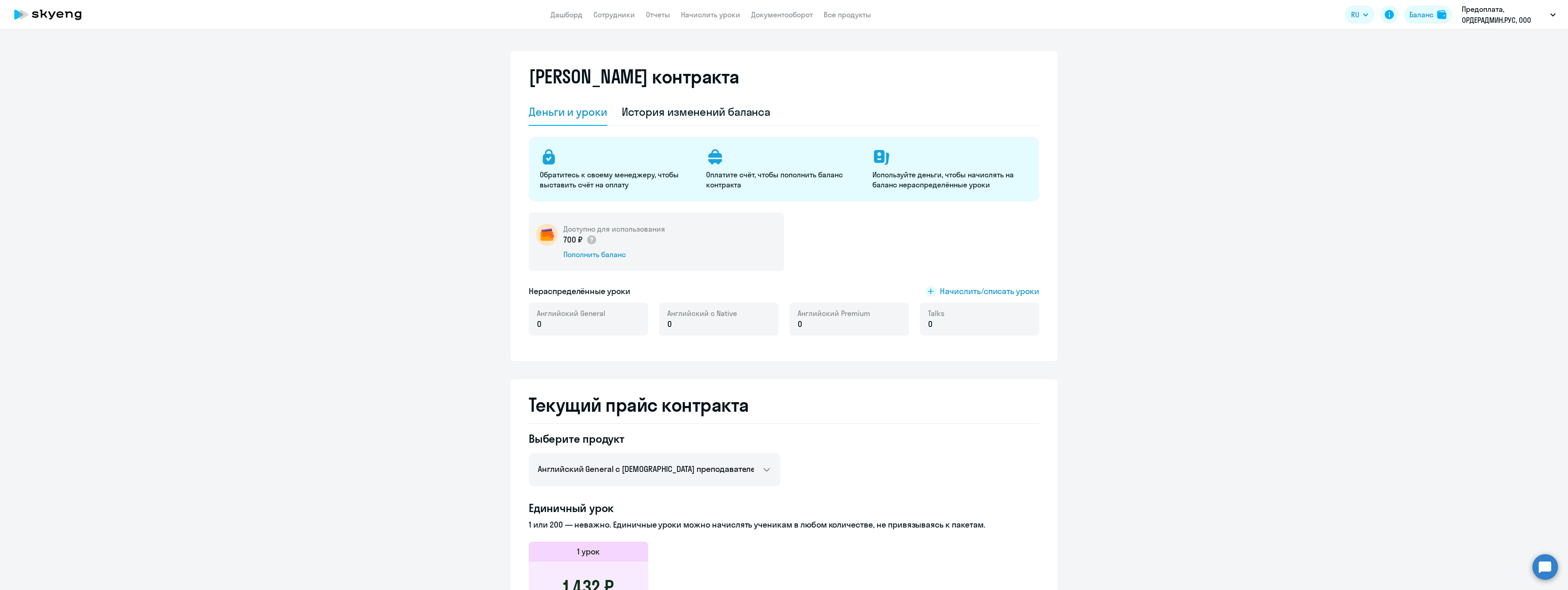
click at [566, 118] on div "Деньги и уроки" at bounding box center [568, 111] width 78 height 14
click at [569, 116] on div "Деньги и уроки" at bounding box center [568, 111] width 78 height 14
click at [654, 106] on div "История изменений баланса" at bounding box center [696, 111] width 149 height 14
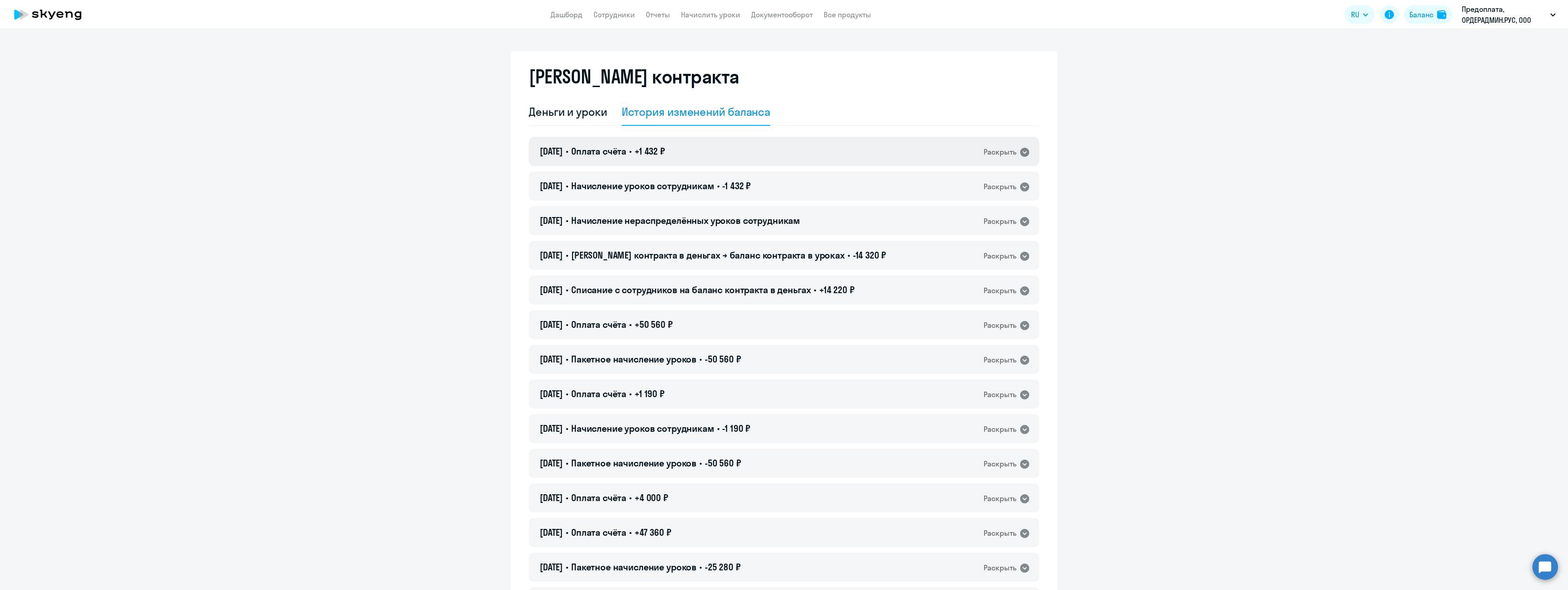
click at [664, 149] on span "+1 432 ₽" at bounding box center [649, 151] width 31 height 11
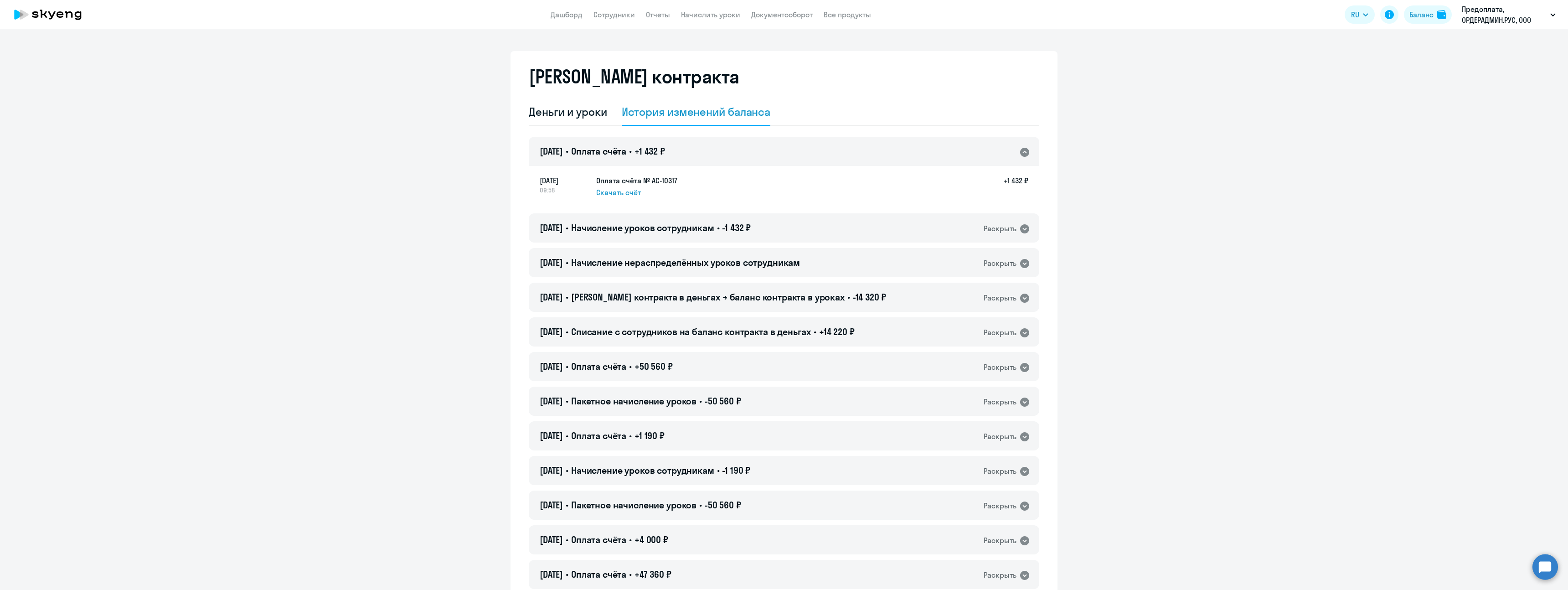
click at [699, 150] on div "13.08.2025 • Оплата счёта • +1 432 ₽ Раскрыть" at bounding box center [784, 151] width 510 height 29
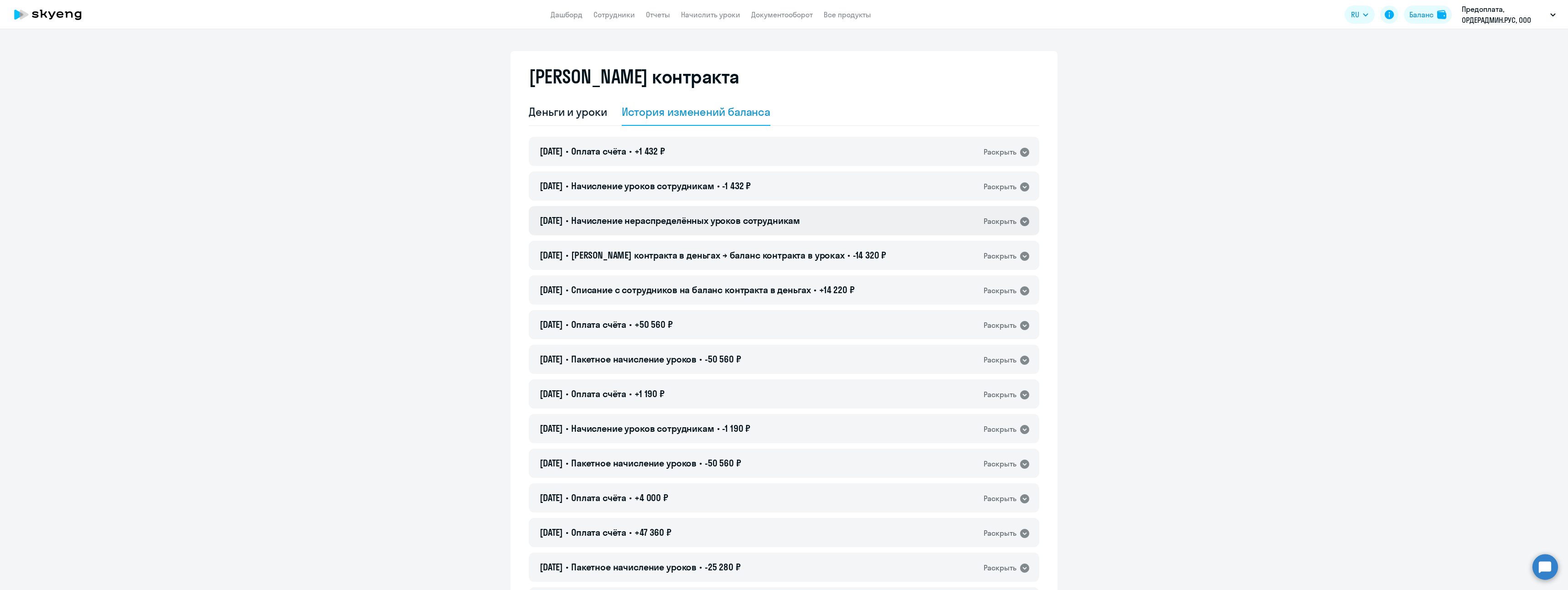
click at [832, 226] on div "13.05.2025 • Начисление нераспределённых уроков сотрудникам Раскрыть" at bounding box center [784, 220] width 510 height 29
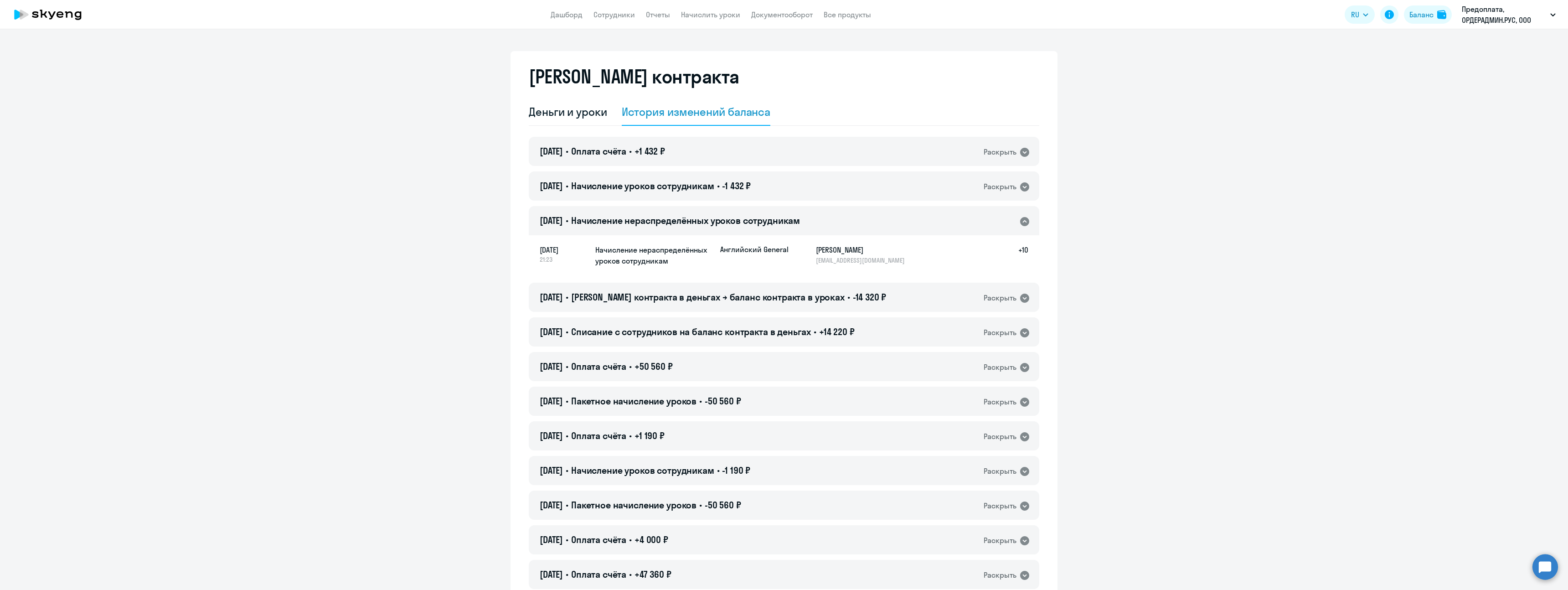
click at [831, 223] on div "13.05.2025 • Начисление нераспределённых уроков сотрудникам Раскрыть" at bounding box center [784, 220] width 510 height 29
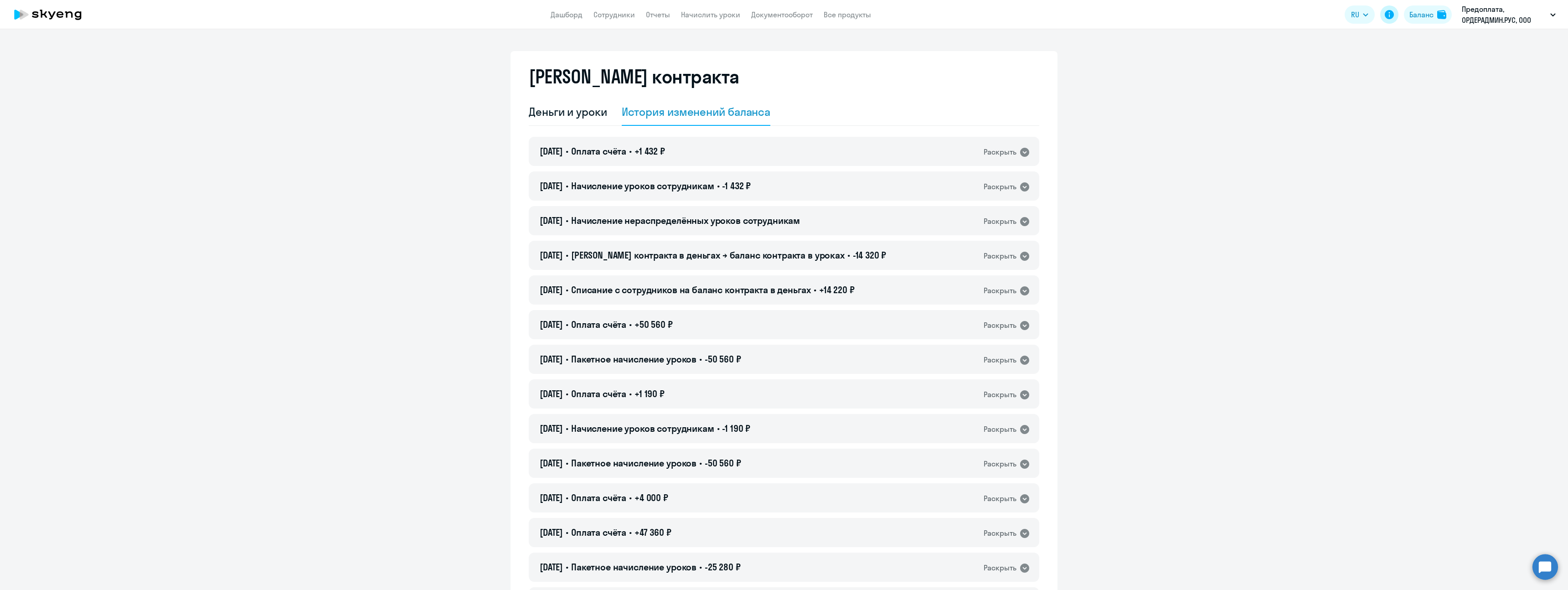
click at [1386, 14] on icon at bounding box center [1389, 14] width 9 height 9
click at [1498, 16] on p "Предоплата, ОРДЕРАДМИН.РУС, ООО" at bounding box center [1505, 14] width 85 height 22
click at [1490, 65] on li "Предоплата, ОРДЕРАДМИН.РУС, ООО" at bounding box center [1495, 65] width 132 height 23
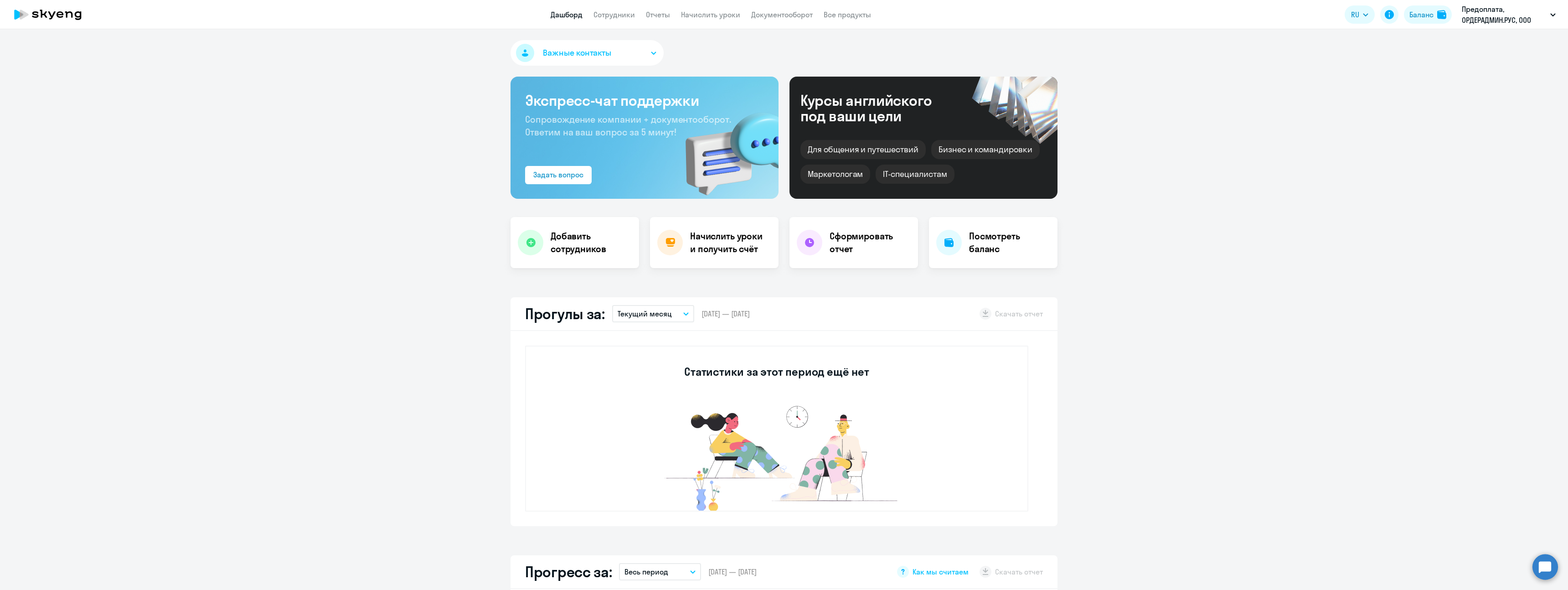
select select "30"
click at [841, 248] on h4 "Сформировать отчет" at bounding box center [870, 242] width 81 height 26
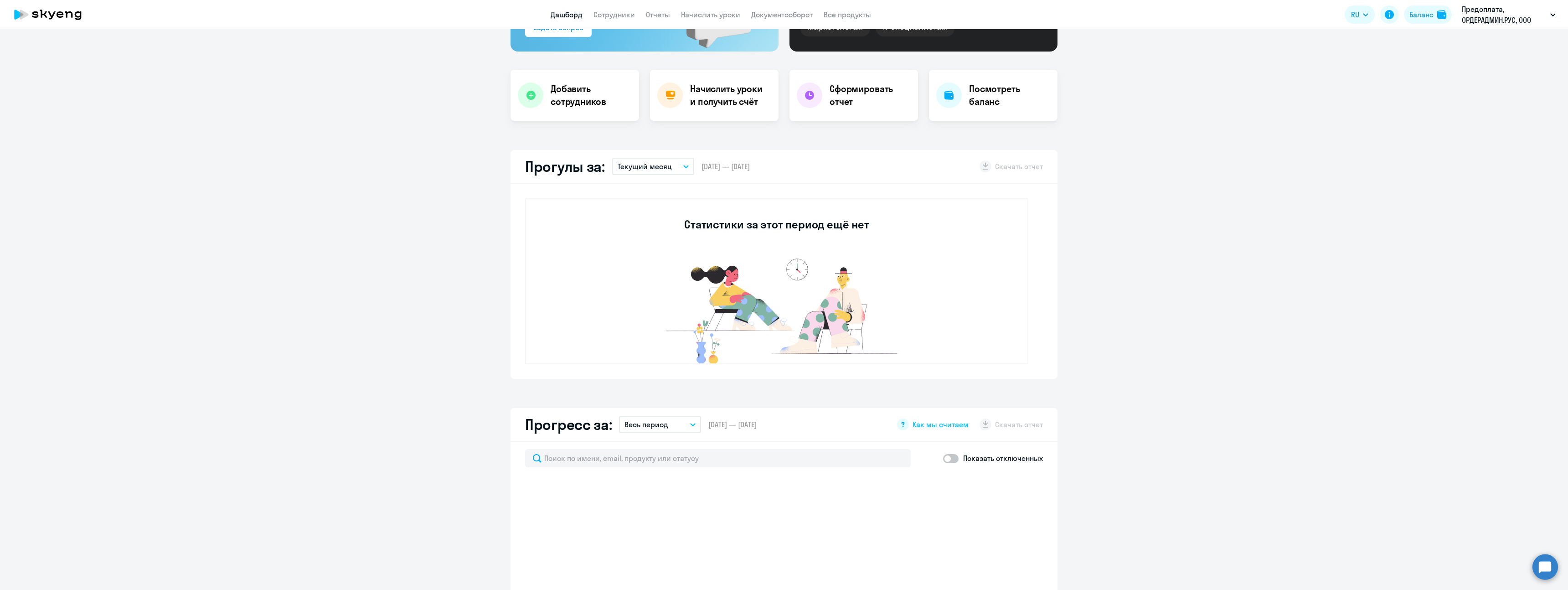
select select "30"
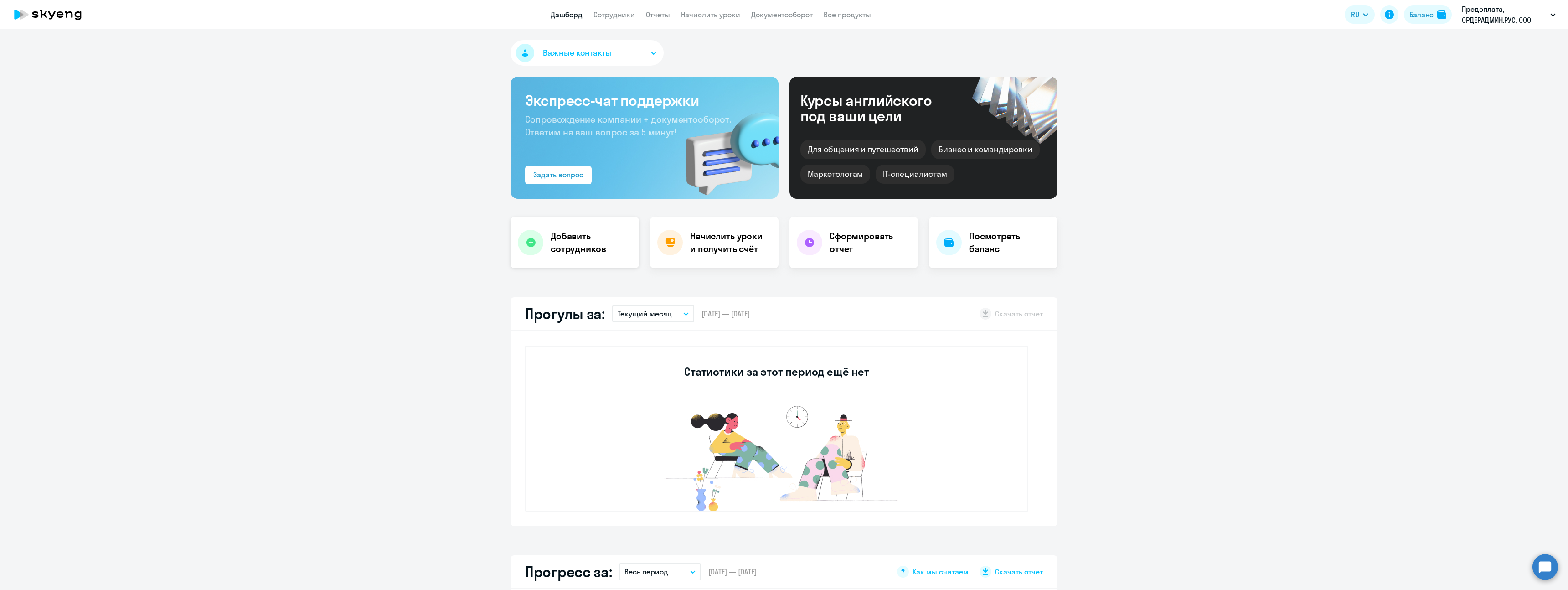
click at [575, 246] on h4 "Добавить сотрудников" at bounding box center [591, 242] width 81 height 26
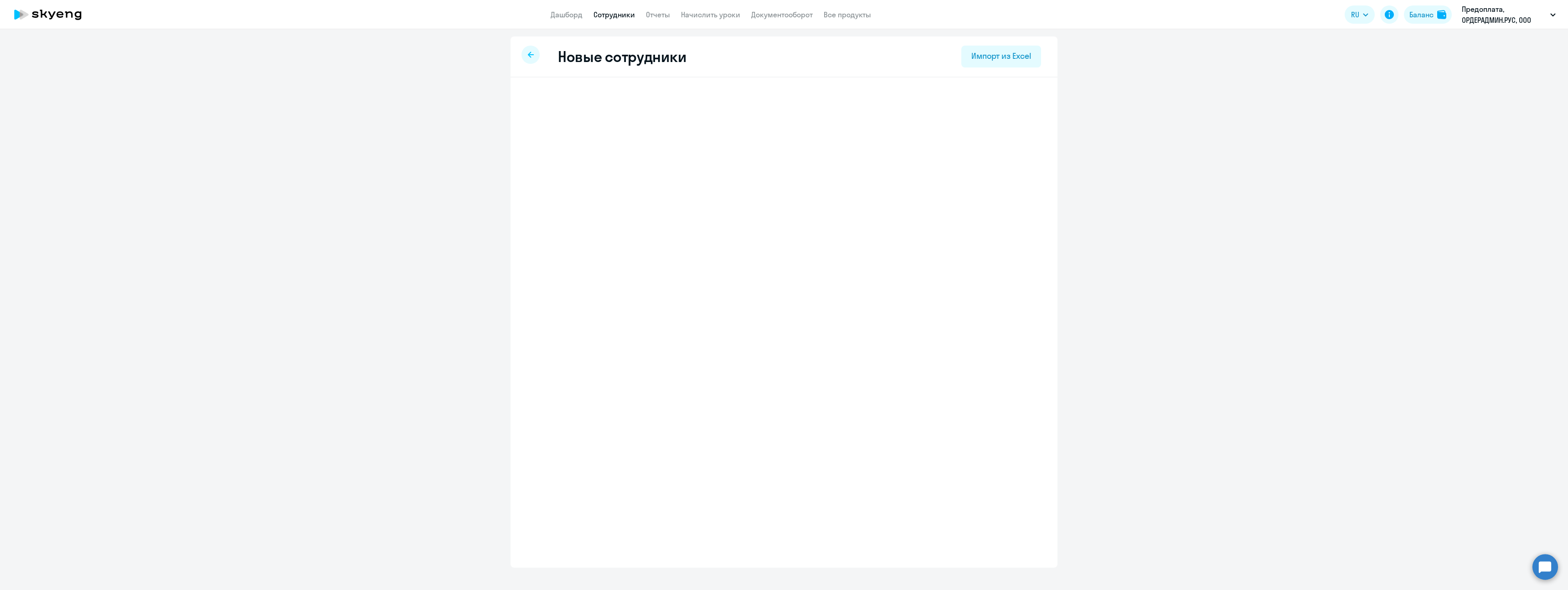
select select "english_adult_not_native_speaker"
select select "3"
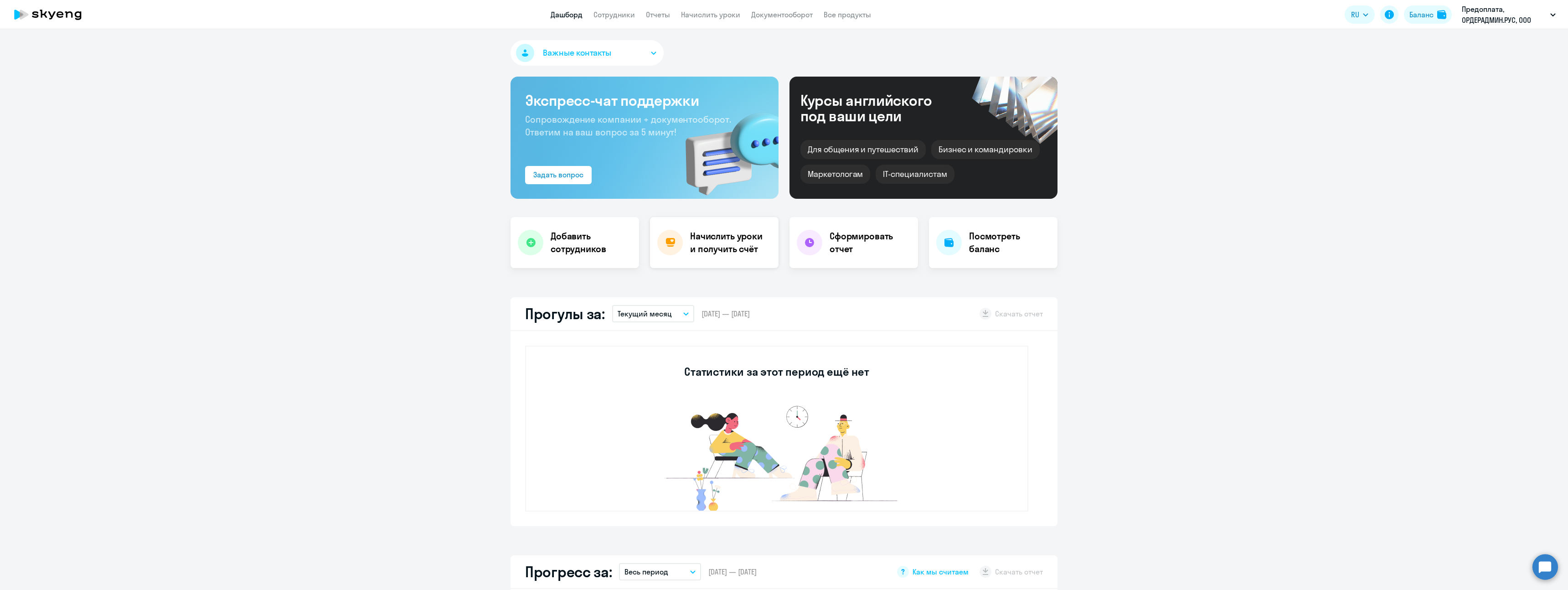
select select "30"
click at [992, 248] on h4 "Посмотреть баланс" at bounding box center [1010, 242] width 81 height 26
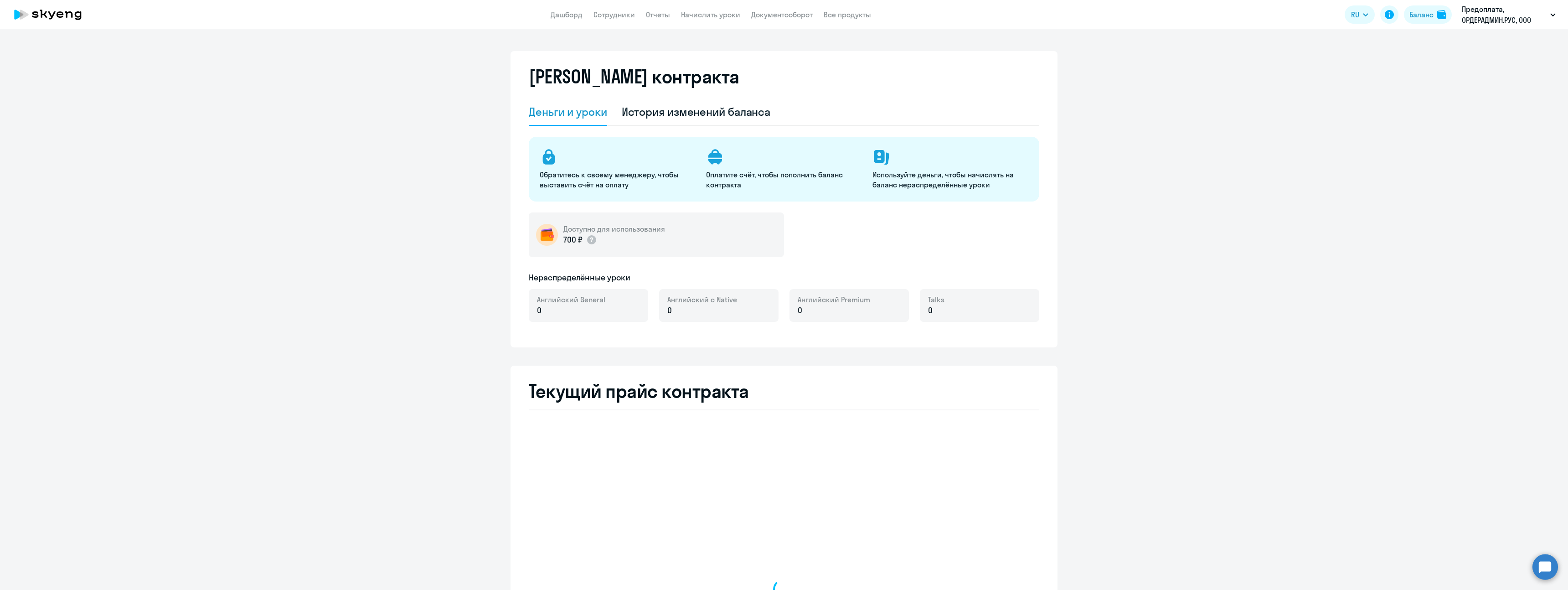
select select "english_adult_not_native_speaker"
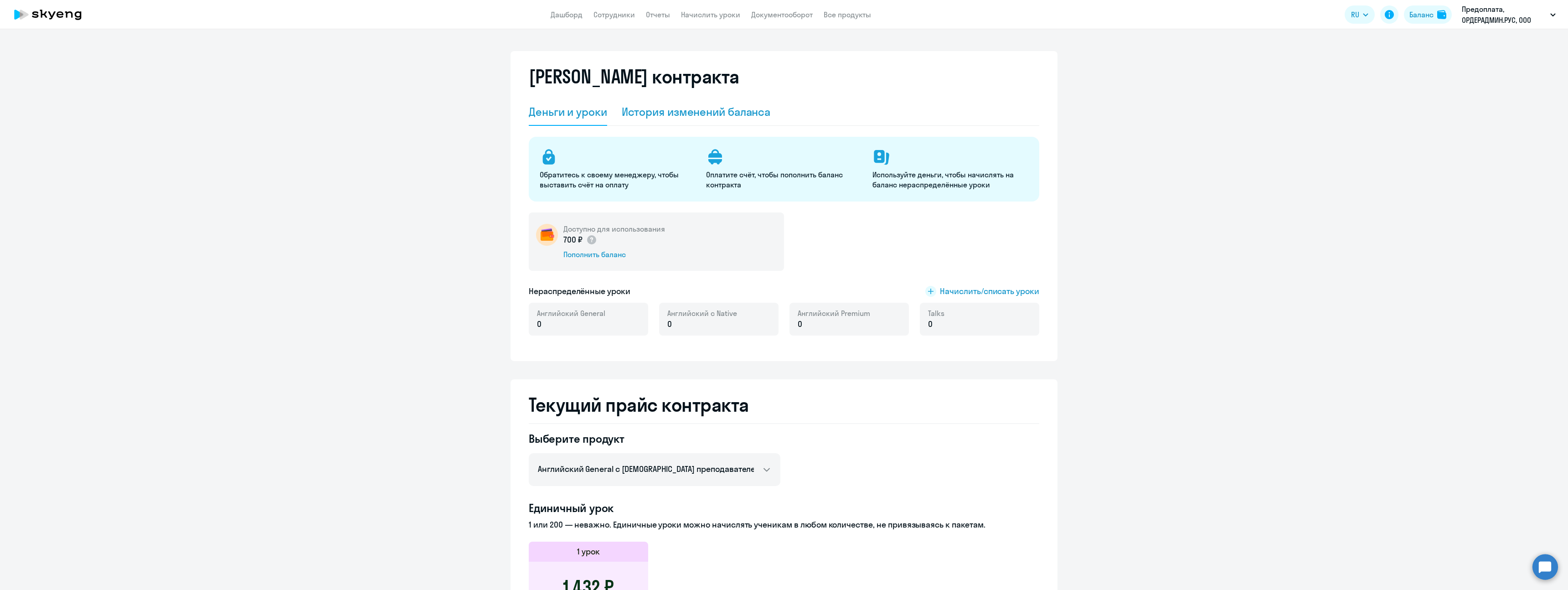
click at [683, 113] on div "История изменений баланса" at bounding box center [696, 111] width 149 height 14
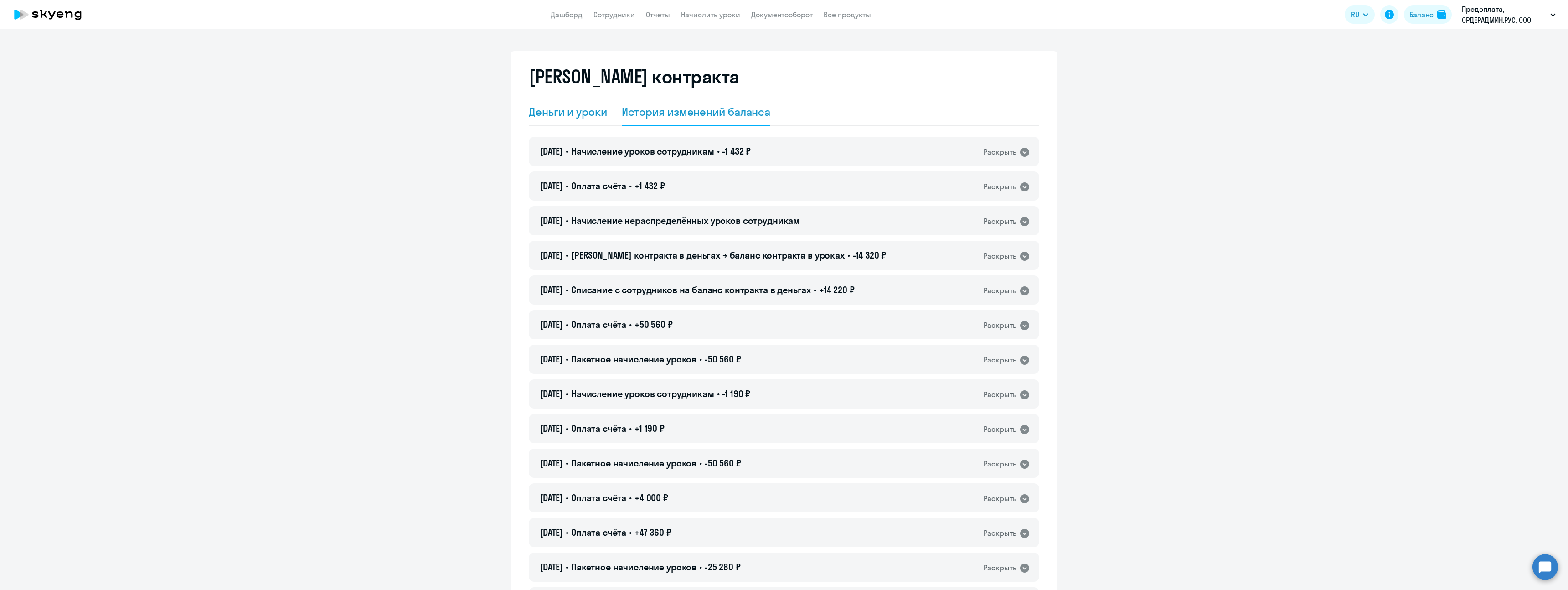
click at [573, 120] on div "Деньги и уроки" at bounding box center [568, 112] width 78 height 27
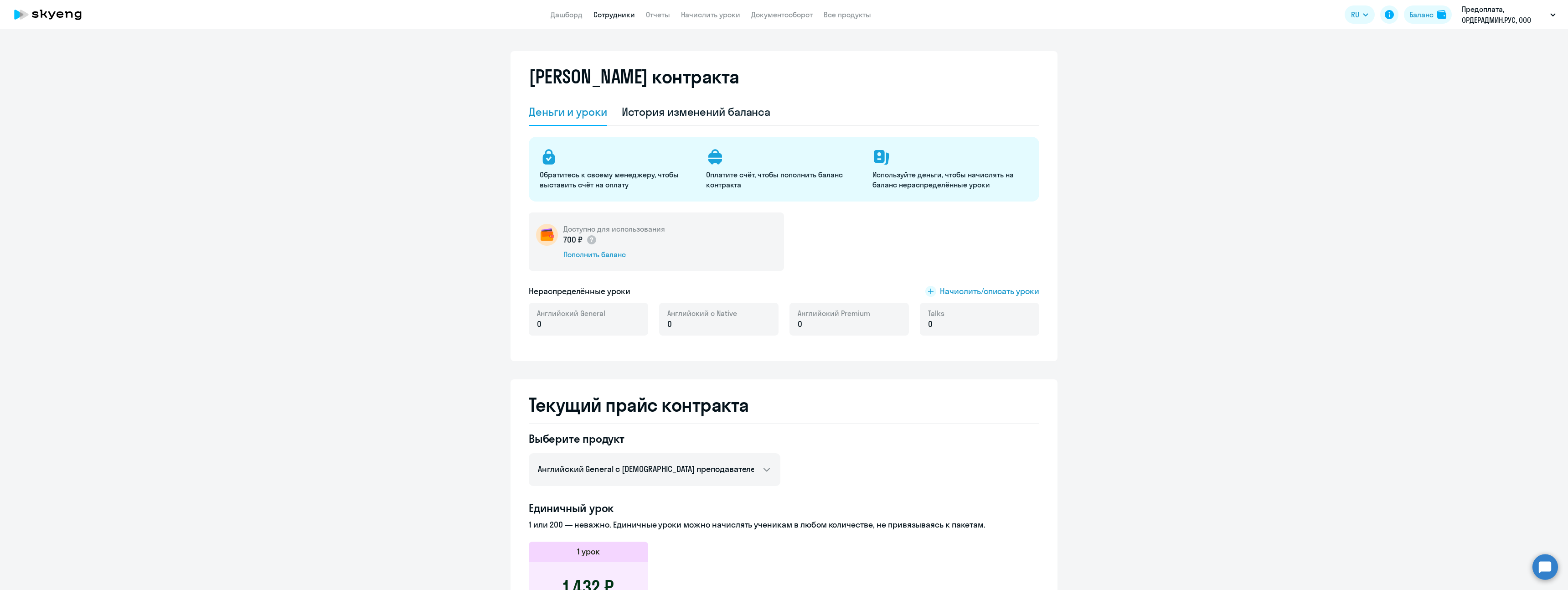
click at [599, 16] on link "Сотрудники" at bounding box center [614, 14] width 42 height 9
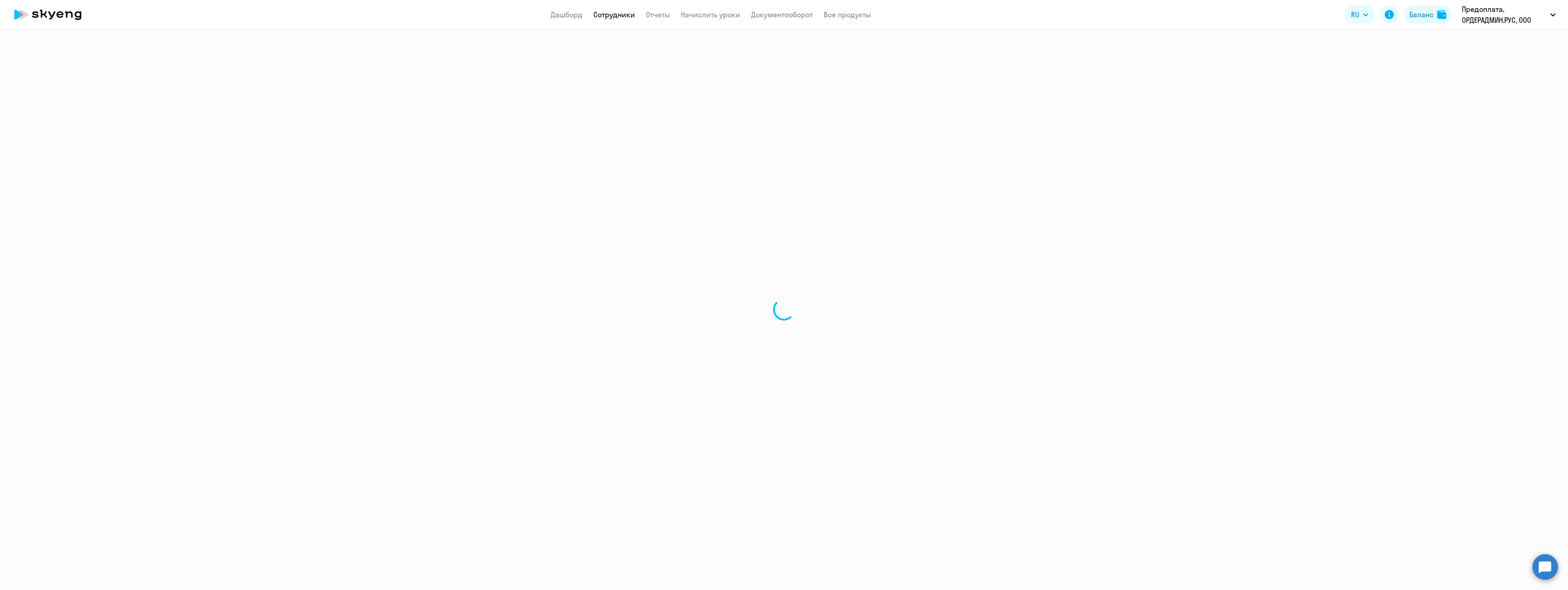
select select "30"
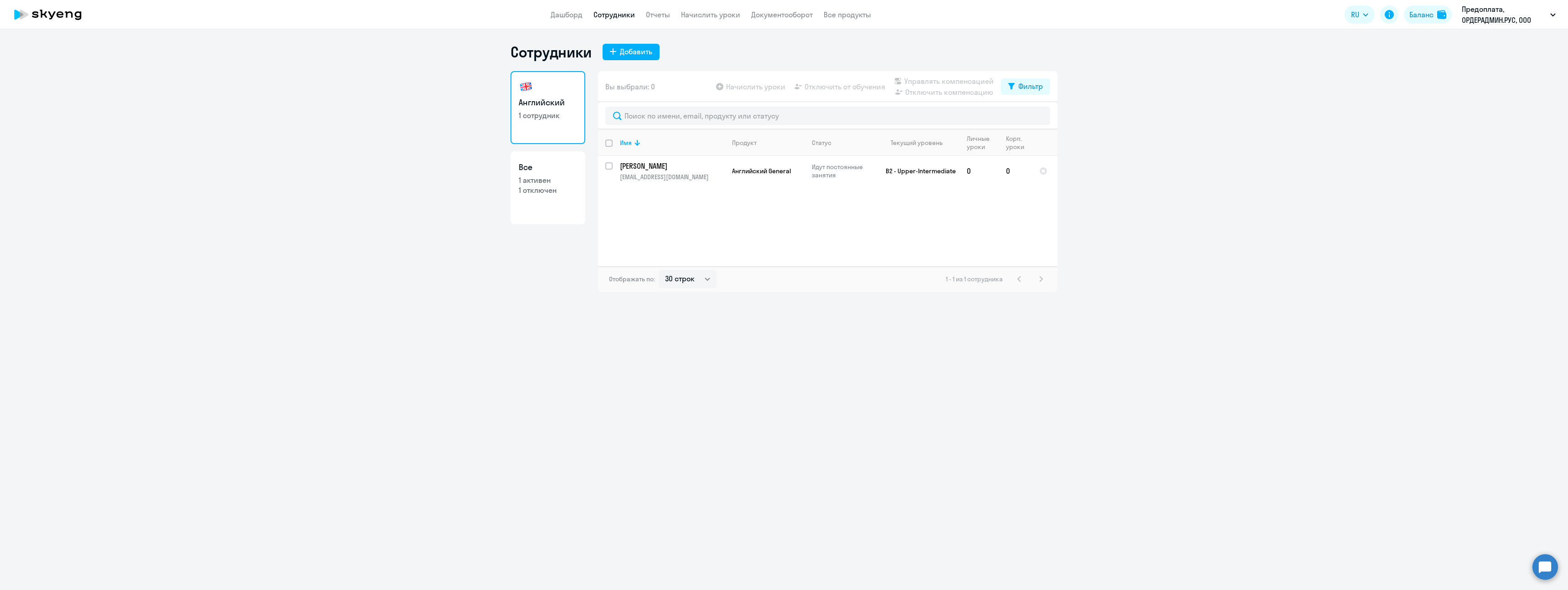
click at [642, 11] on nav "Дашборд Сотрудники Отчеты Начислить уроки Документооборот Все продукты" at bounding box center [711, 15] width 321 height 11
click at [650, 12] on link "Отчеты" at bounding box center [658, 14] width 24 height 9
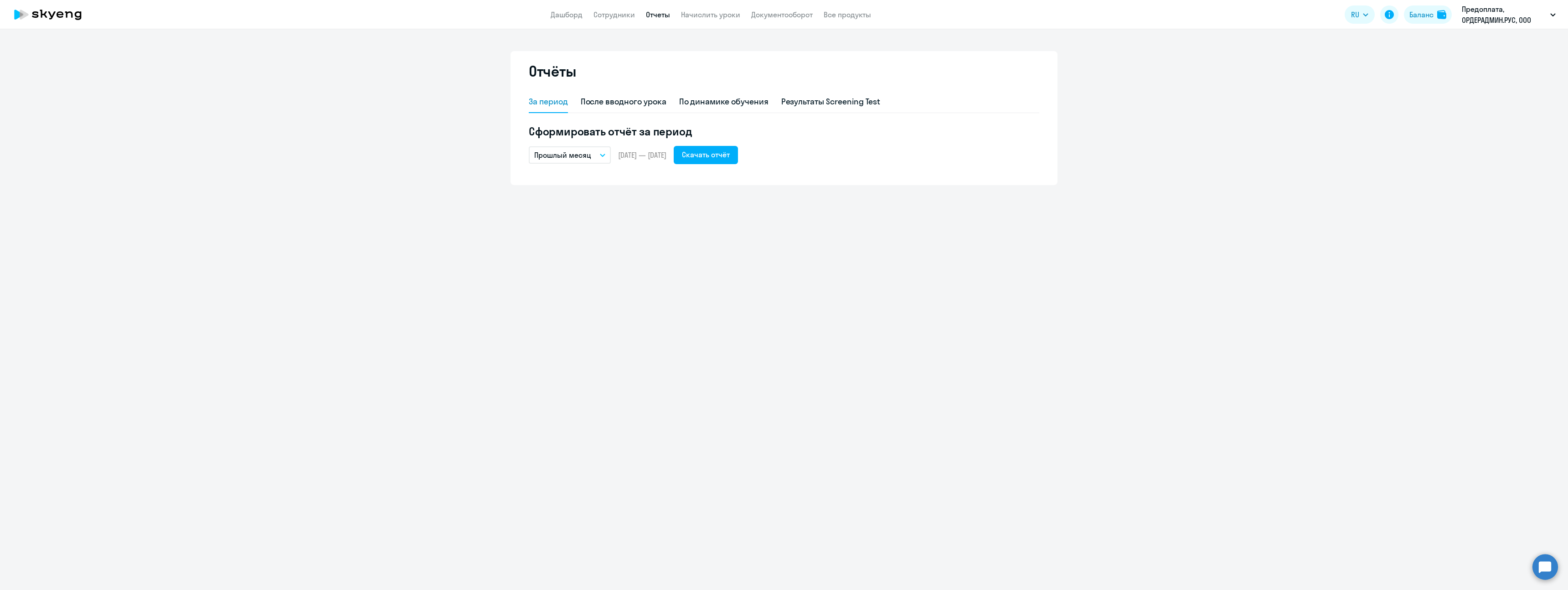
click at [733, 141] on div "Сформировать отчёт за период Прошлый месяц – 01.08.2025 — 31.08.2025 Скачать от…" at bounding box center [784, 144] width 510 height 40
click at [730, 149] on div "Скачать отчёт" at bounding box center [706, 154] width 48 height 11
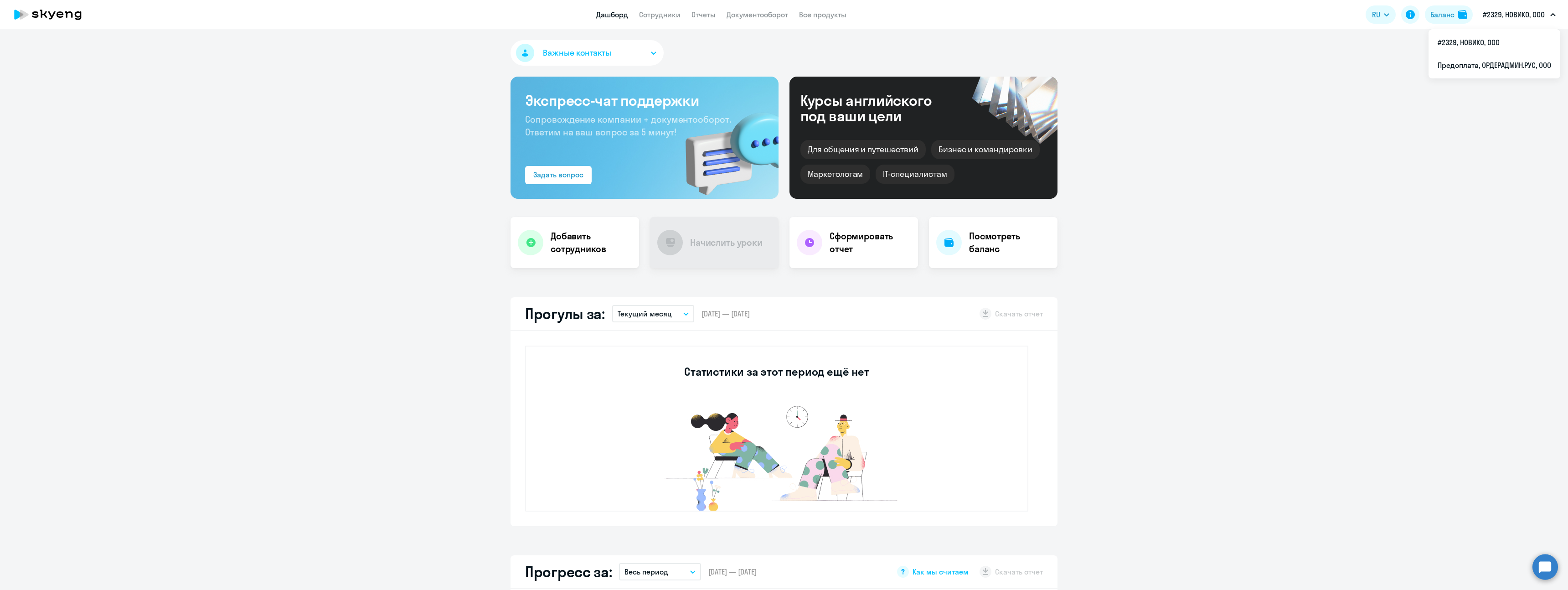
click at [1511, 16] on p "#2329, НОВИКО, ООО" at bounding box center [1514, 15] width 62 height 11
click at [1506, 62] on li "Предоплата, ОРДЕРАДМИН.РУС, ООО" at bounding box center [1495, 65] width 132 height 23
select select "30"
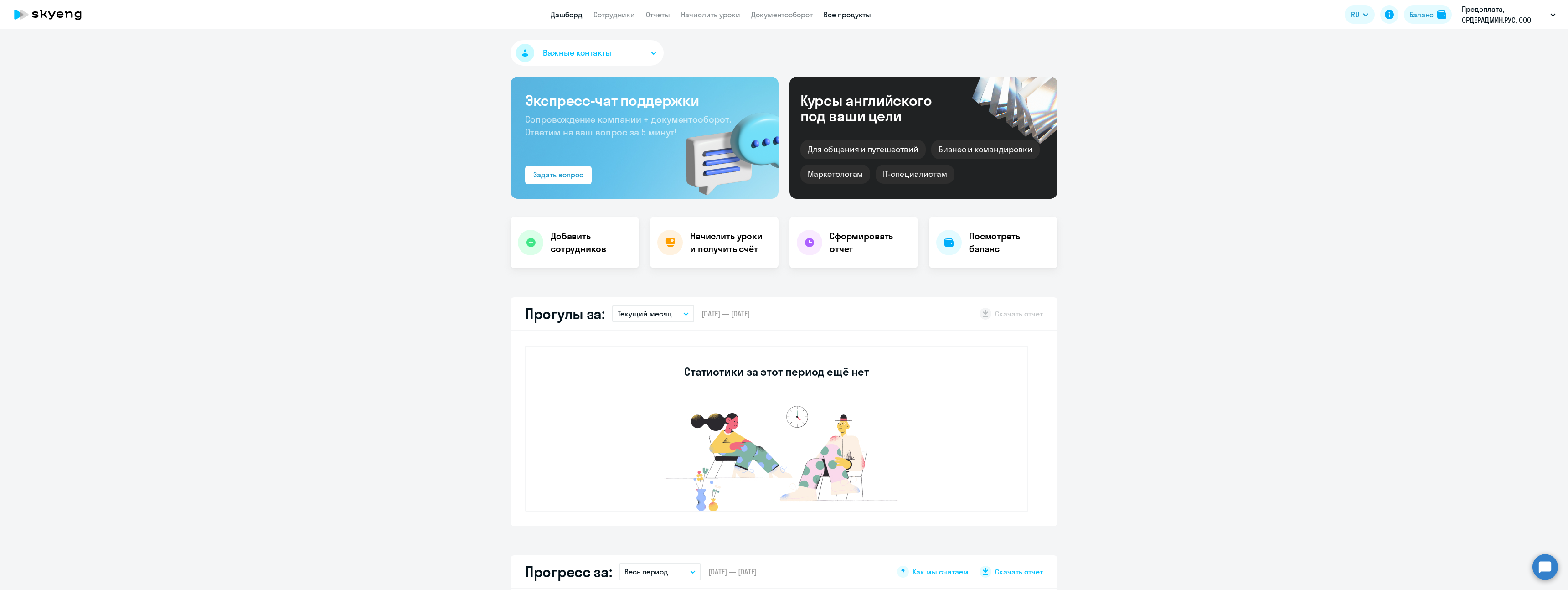
click at [838, 12] on link "Все продукты" at bounding box center [847, 14] width 47 height 9
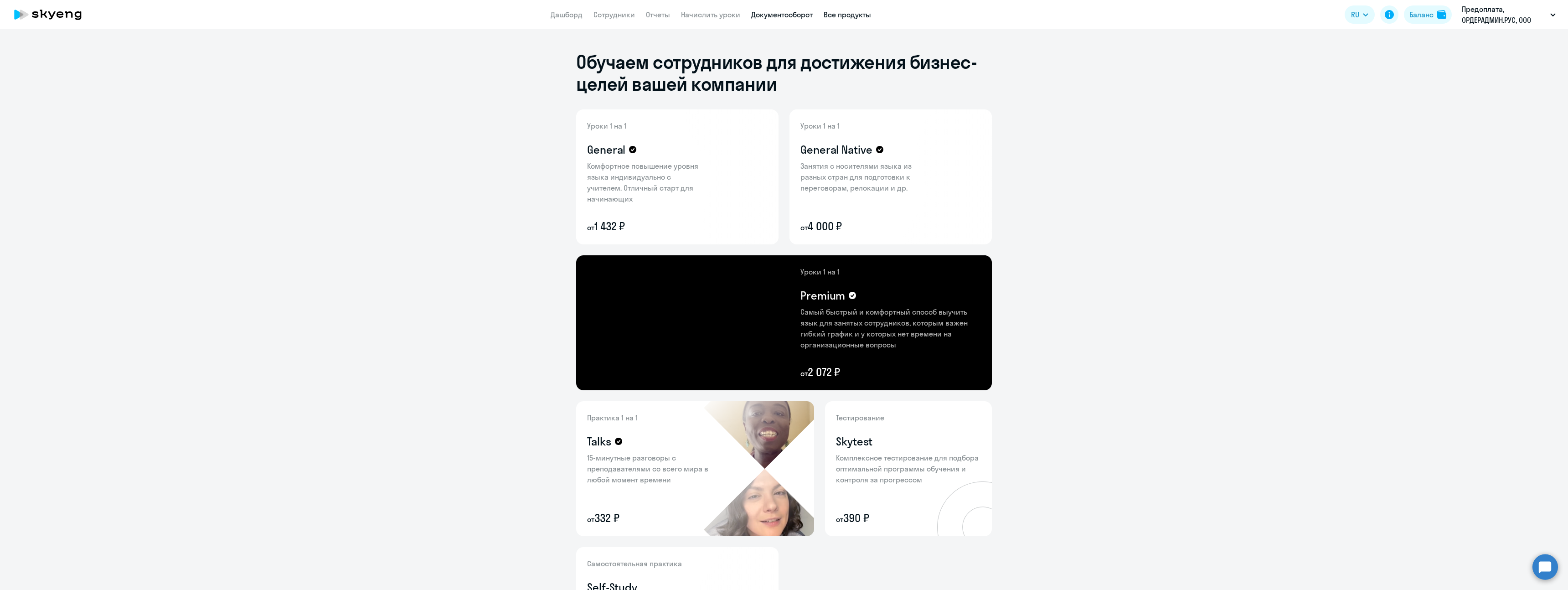
click at [781, 15] on link "Документооборот" at bounding box center [782, 14] width 62 height 9
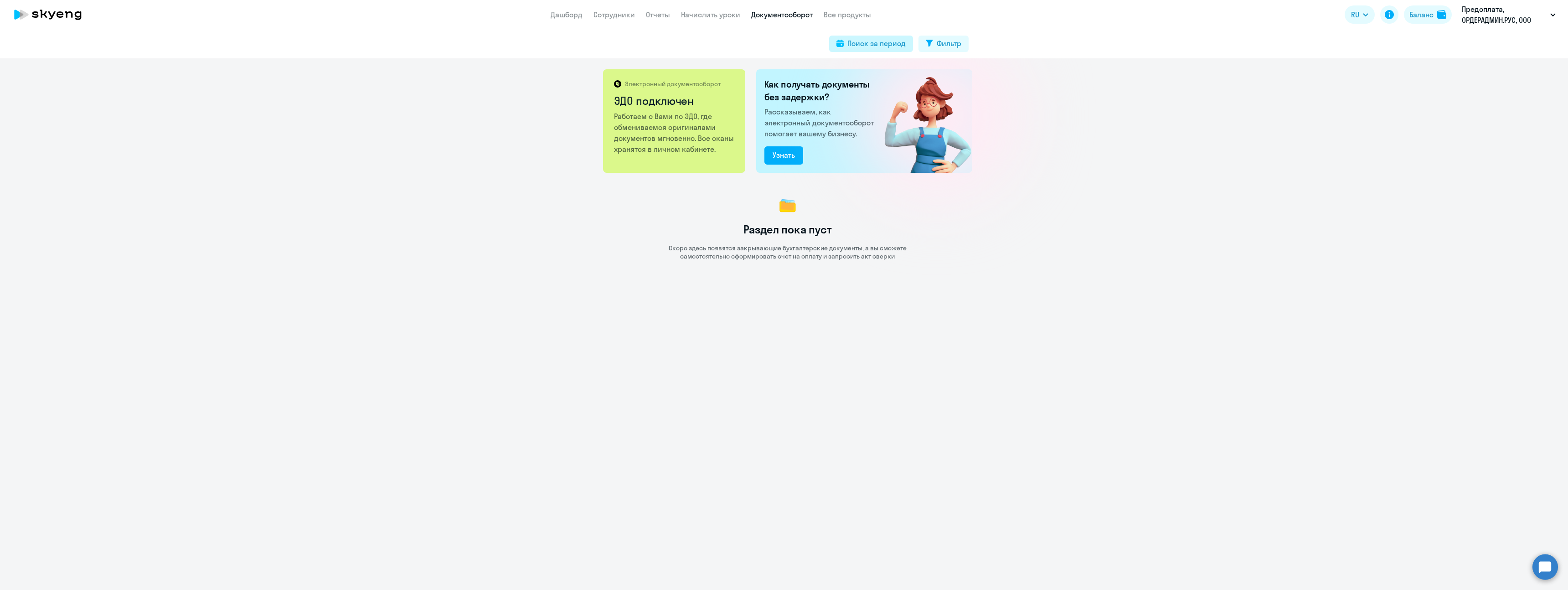
click at [875, 44] on div "Поиск за период" at bounding box center [876, 44] width 59 height 11
select select "all"
click at [828, 86] on select "Все январь февраль март апрель май июнь июль август сентябрь октябрь ноябрь дек…" at bounding box center [820, 85] width 55 height 18
select select "8"
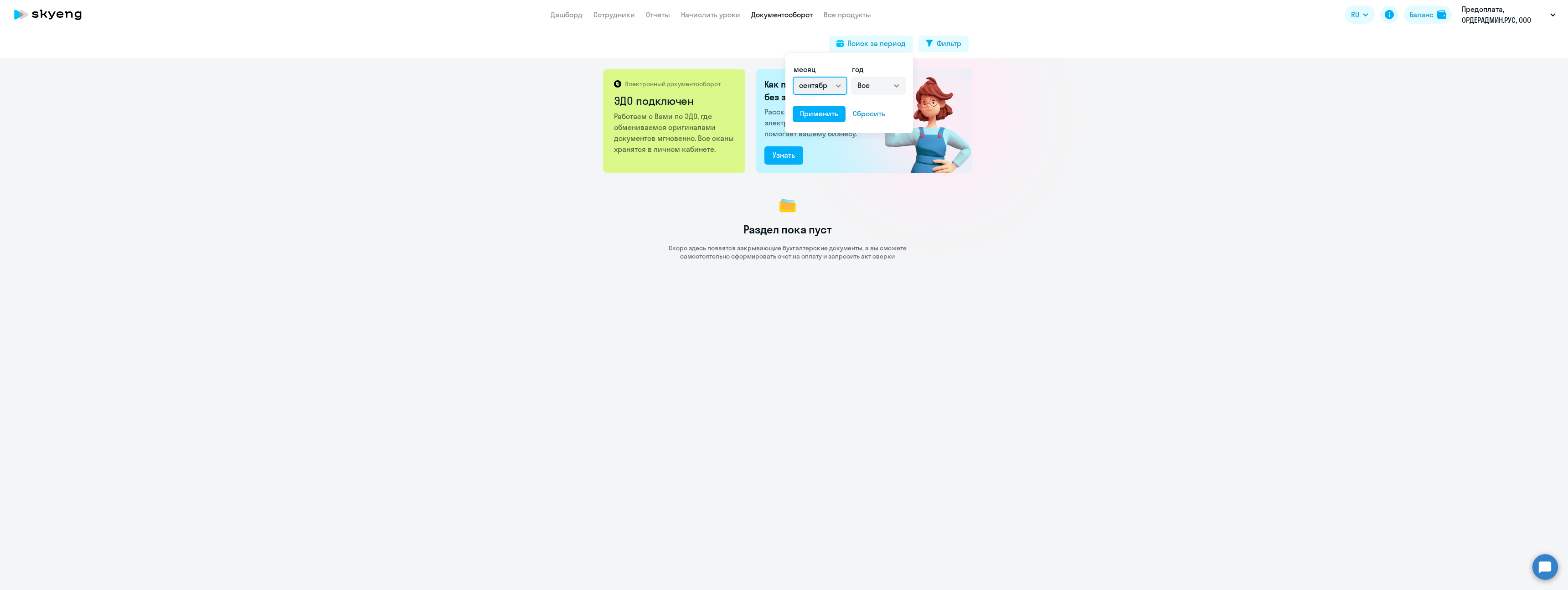
click at [793, 77] on select "Все январь февраль март апрель май июнь июль август сентябрь октябрь ноябрь дек…" at bounding box center [820, 85] width 55 height 18
click at [884, 87] on select "Все 2025 2024 2023 2022 2021 2020 2019 2018 2017 2016" at bounding box center [878, 85] width 55 height 18
select select "2025"
click at [851, 77] on select "Все 2025 2024 2023 2022 2021 2020 2019 2018 2017 2016" at bounding box center [878, 85] width 55 height 18
click at [812, 111] on div "Применить" at bounding box center [819, 114] width 39 height 11
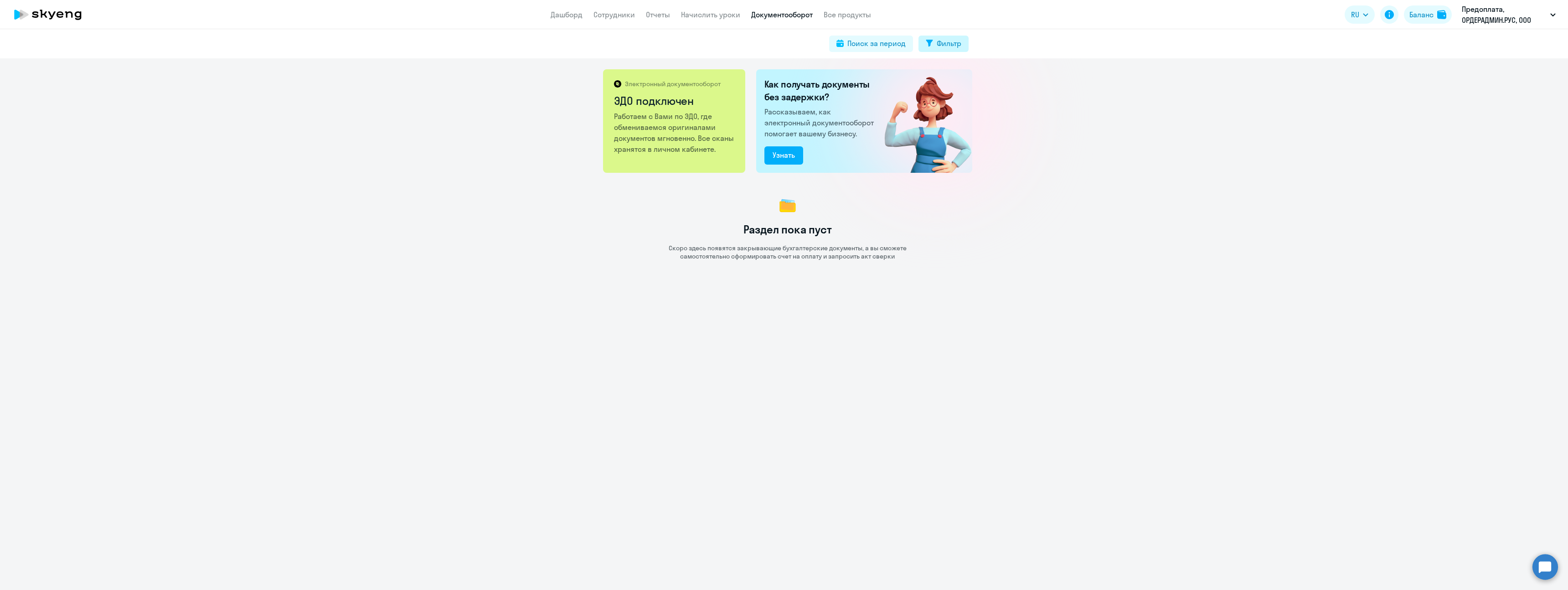
click at [946, 42] on div "Фильтр" at bounding box center [949, 44] width 25 height 11
select select "all"
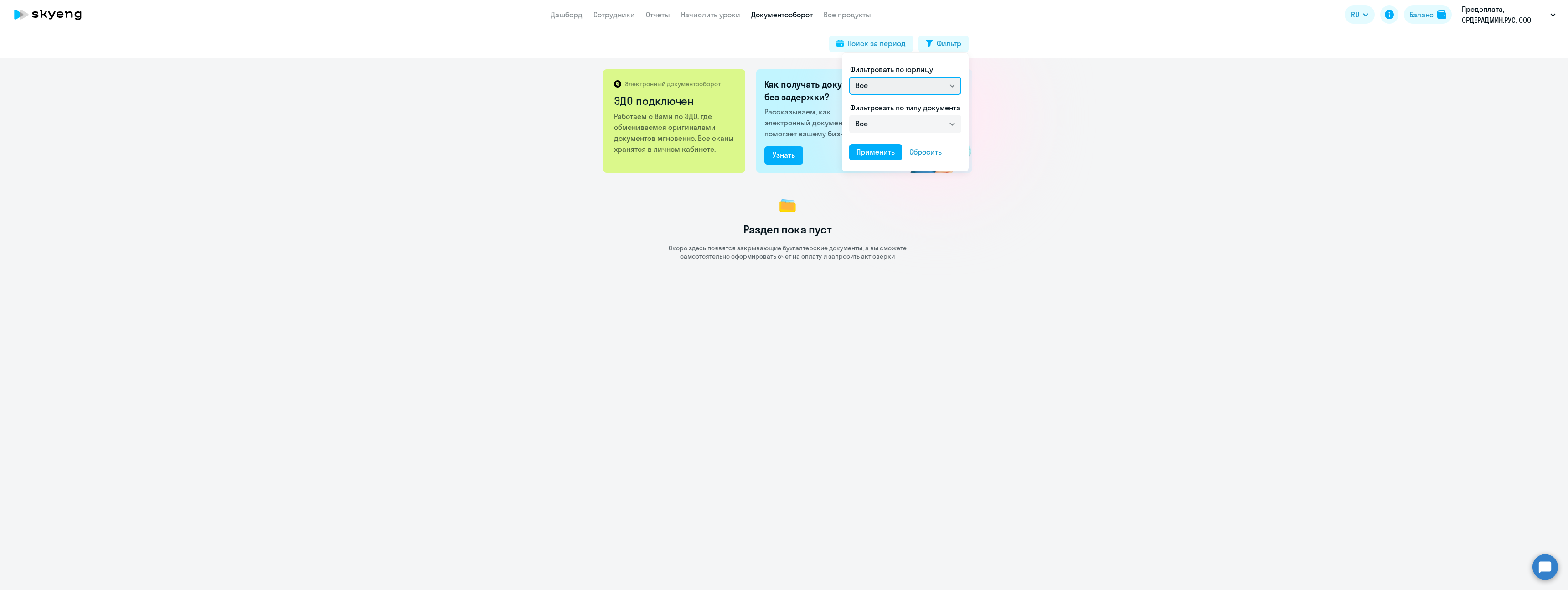
click at [902, 78] on select "Все" at bounding box center [905, 85] width 112 height 18
click at [849, 77] on select "Все" at bounding box center [905, 85] width 112 height 18
click at [873, 124] on select "Все" at bounding box center [905, 124] width 112 height 18
click at [849, 115] on select "Все" at bounding box center [905, 124] width 112 height 18
click at [870, 149] on div "Применить" at bounding box center [876, 152] width 39 height 11
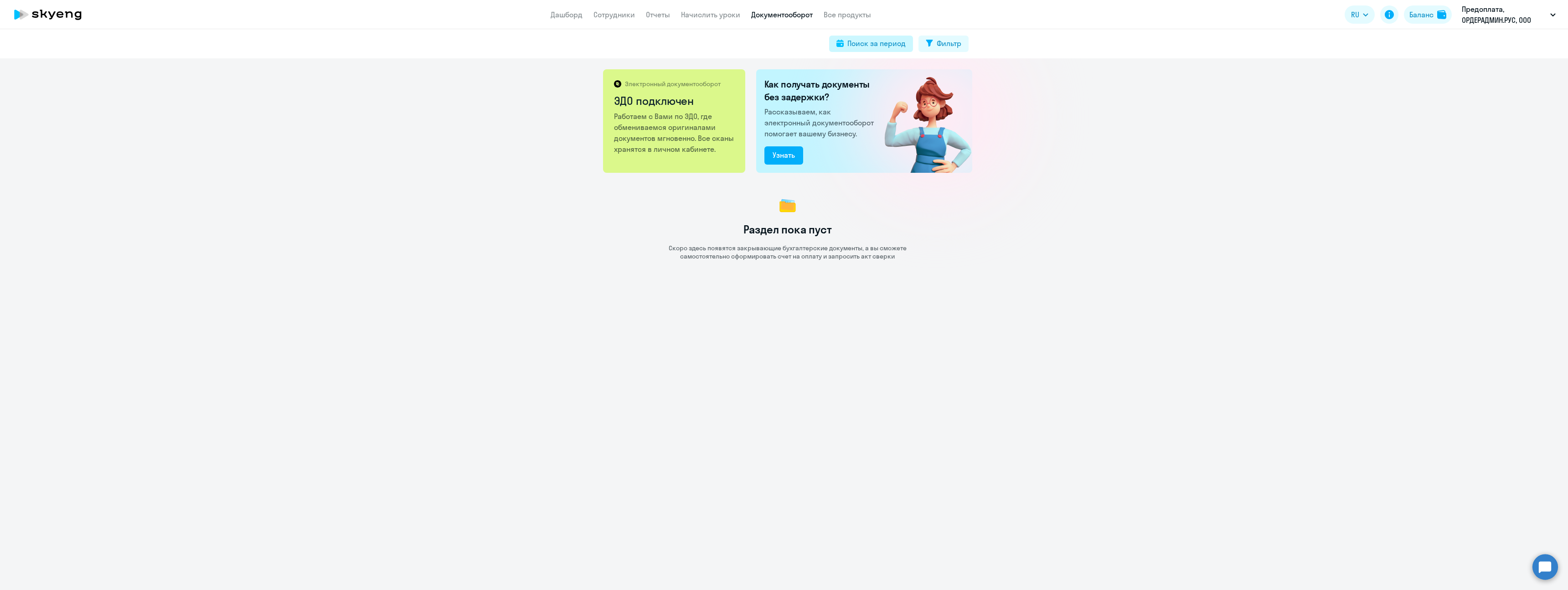
click at [873, 45] on div "Поиск за период" at bounding box center [876, 44] width 59 height 11
select select "8"
select select "2025"
click at [873, 45] on div at bounding box center [784, 295] width 1568 height 590
click at [728, 16] on link "Начислить уроки" at bounding box center [710, 14] width 59 height 9
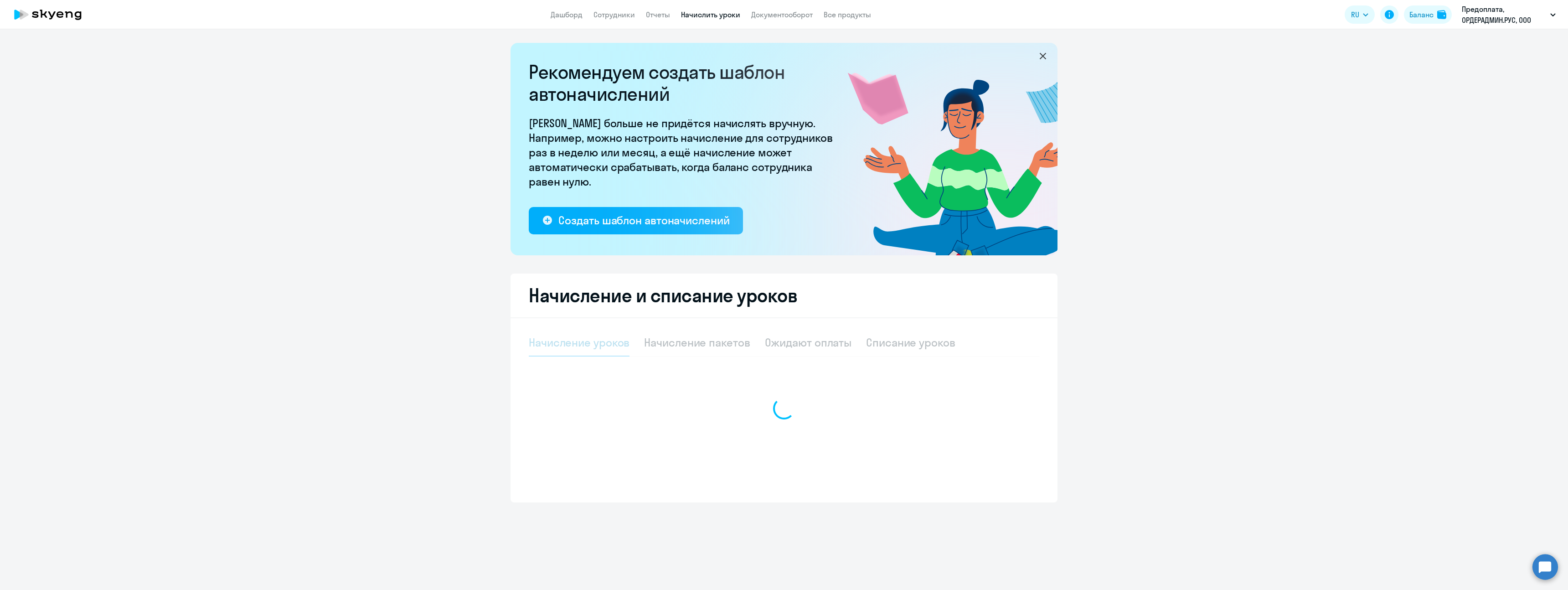
select select "10"
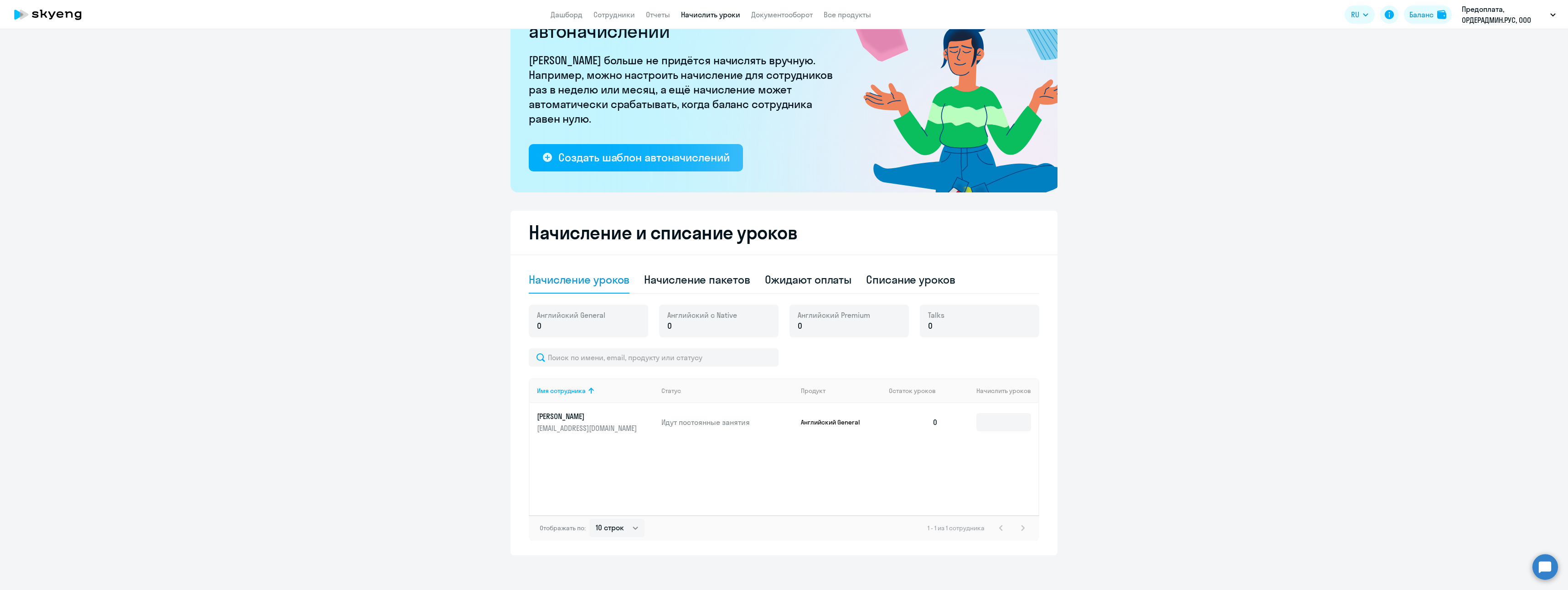
scroll to position [65, 0]
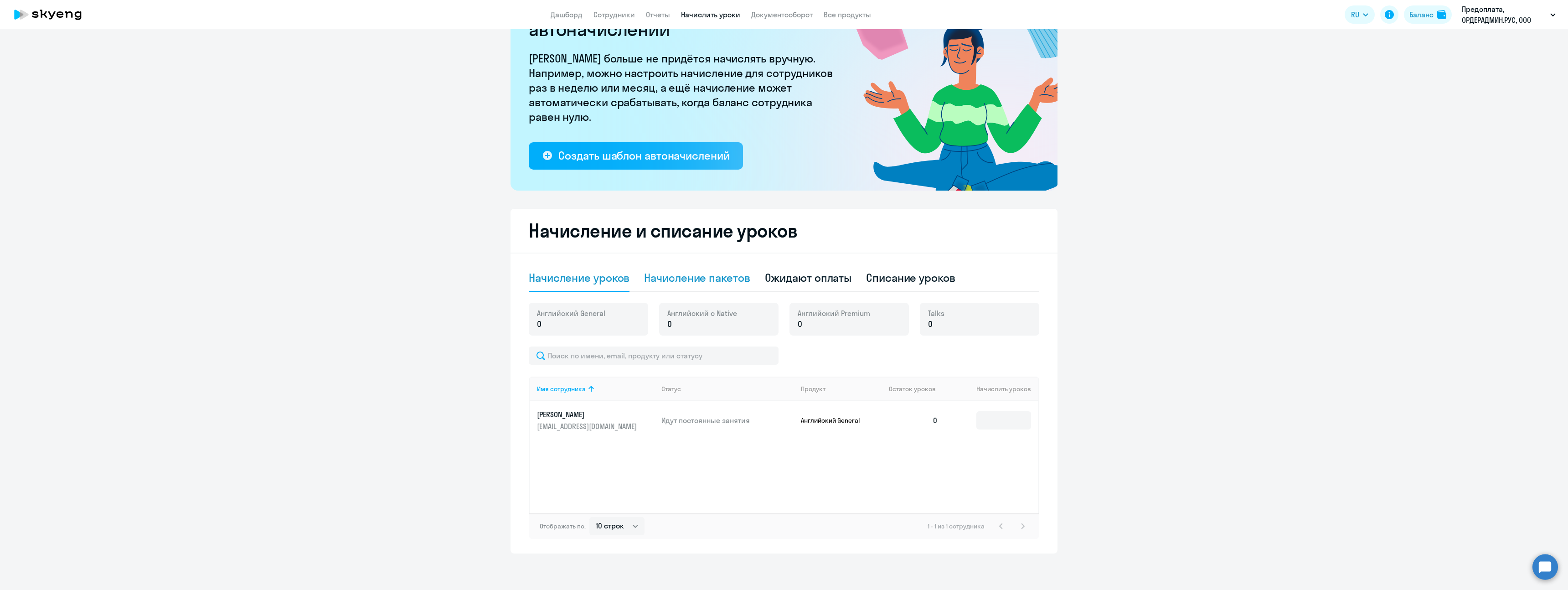
click at [708, 284] on div "Начисление пакетов" at bounding box center [697, 277] width 106 height 14
select select "10"
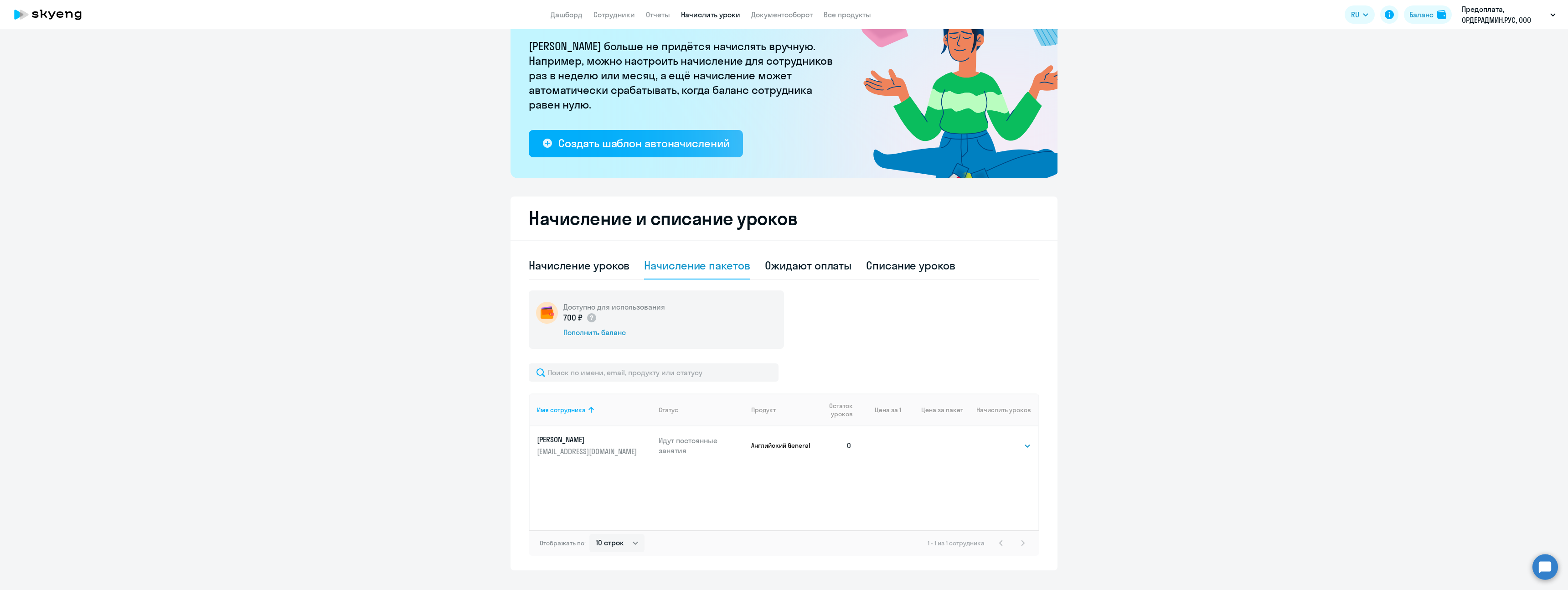
scroll to position [94, 0]
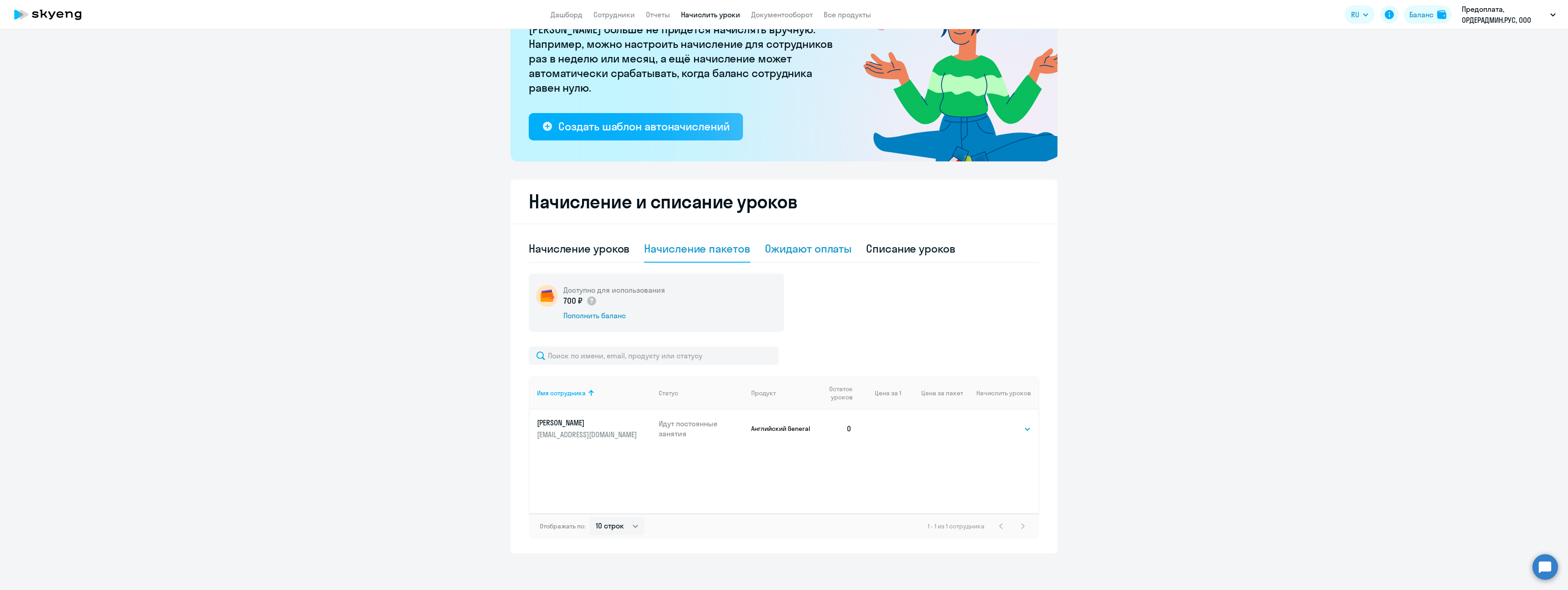
click at [787, 252] on div "Ожидают оплаты" at bounding box center [809, 248] width 87 height 14
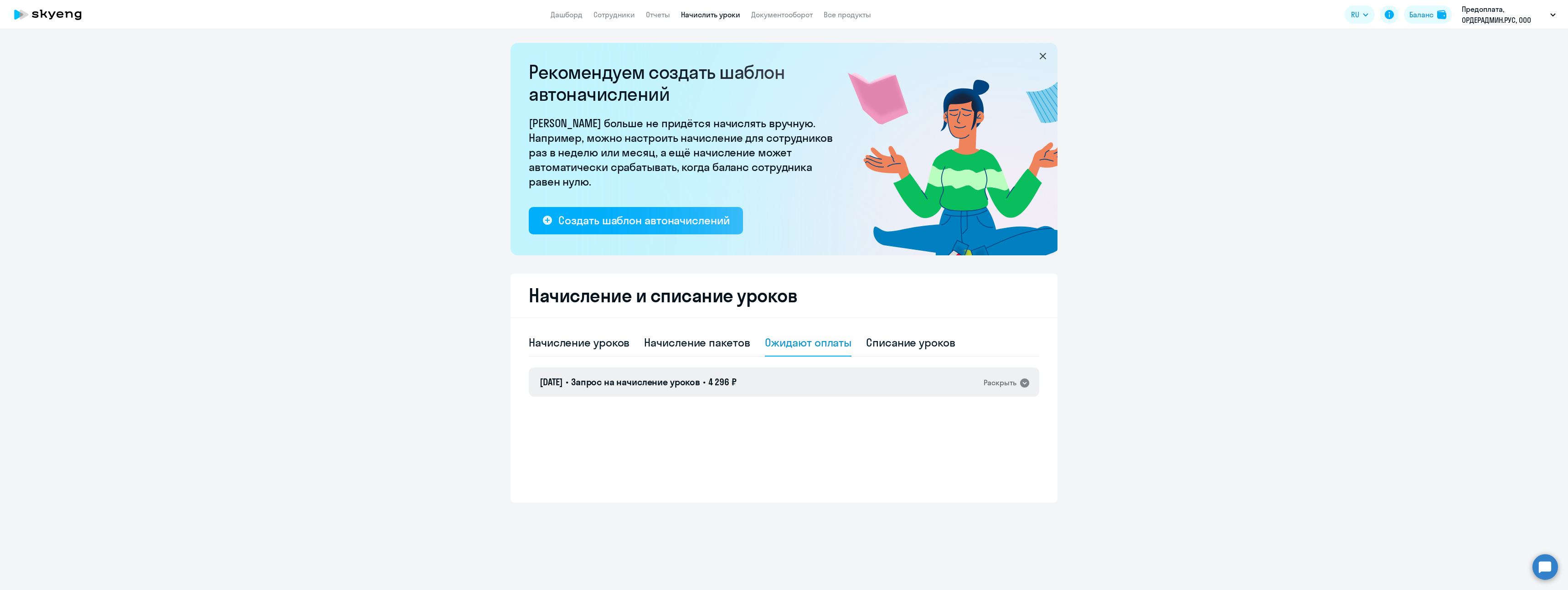
click at [974, 381] on div "01.09.2025 • Запрос на начисление уроков • 4 296 ₽ Раскрыть" at bounding box center [784, 382] width 510 height 29
click at [708, 469] on span "Скачать счёт" at bounding box center [700, 475] width 45 height 11
